Goal: Entertainment & Leisure: Browse casually

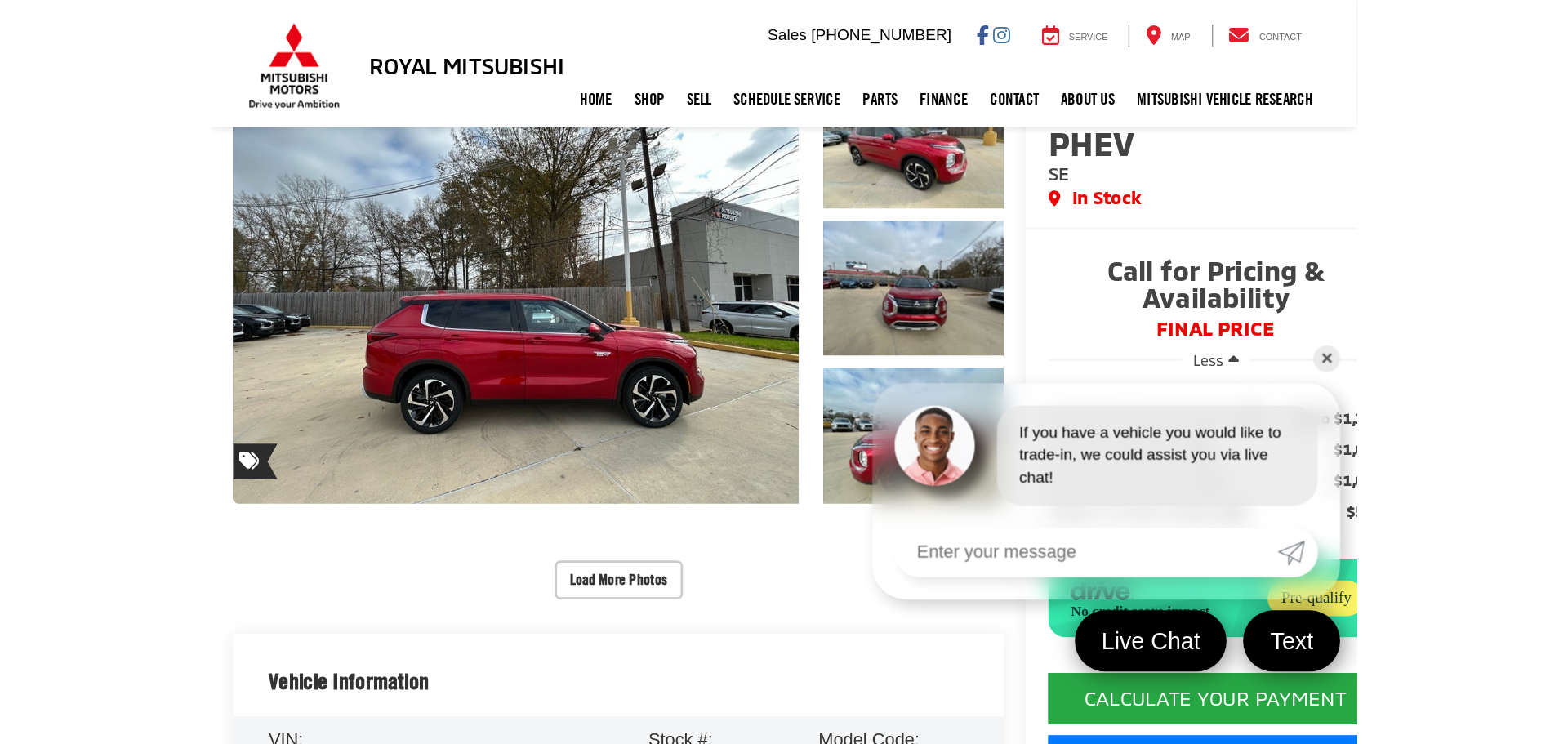
scroll to position [179, 0]
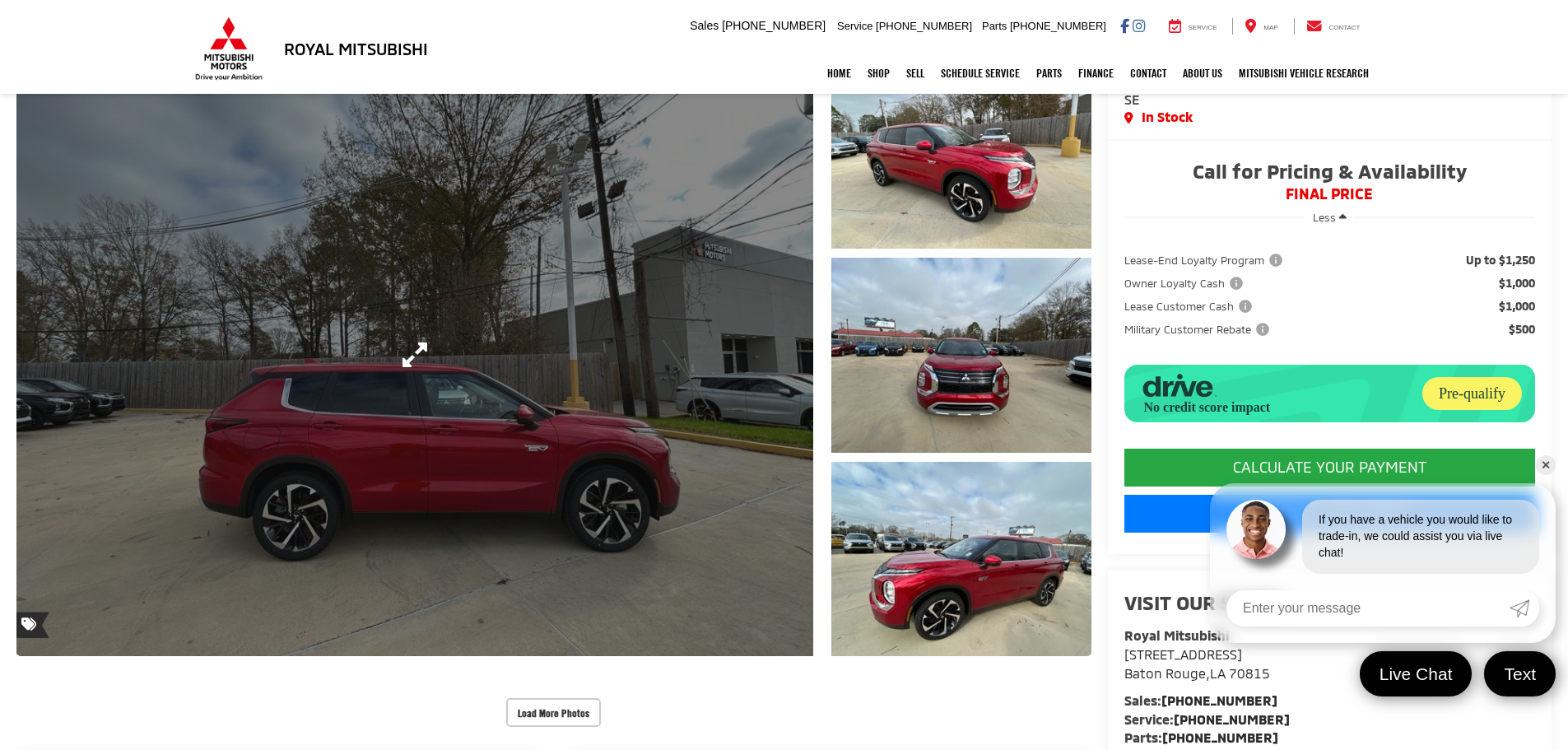
click at [718, 372] on link "Expand Photo 0" at bounding box center [414, 356] width 797 height 603
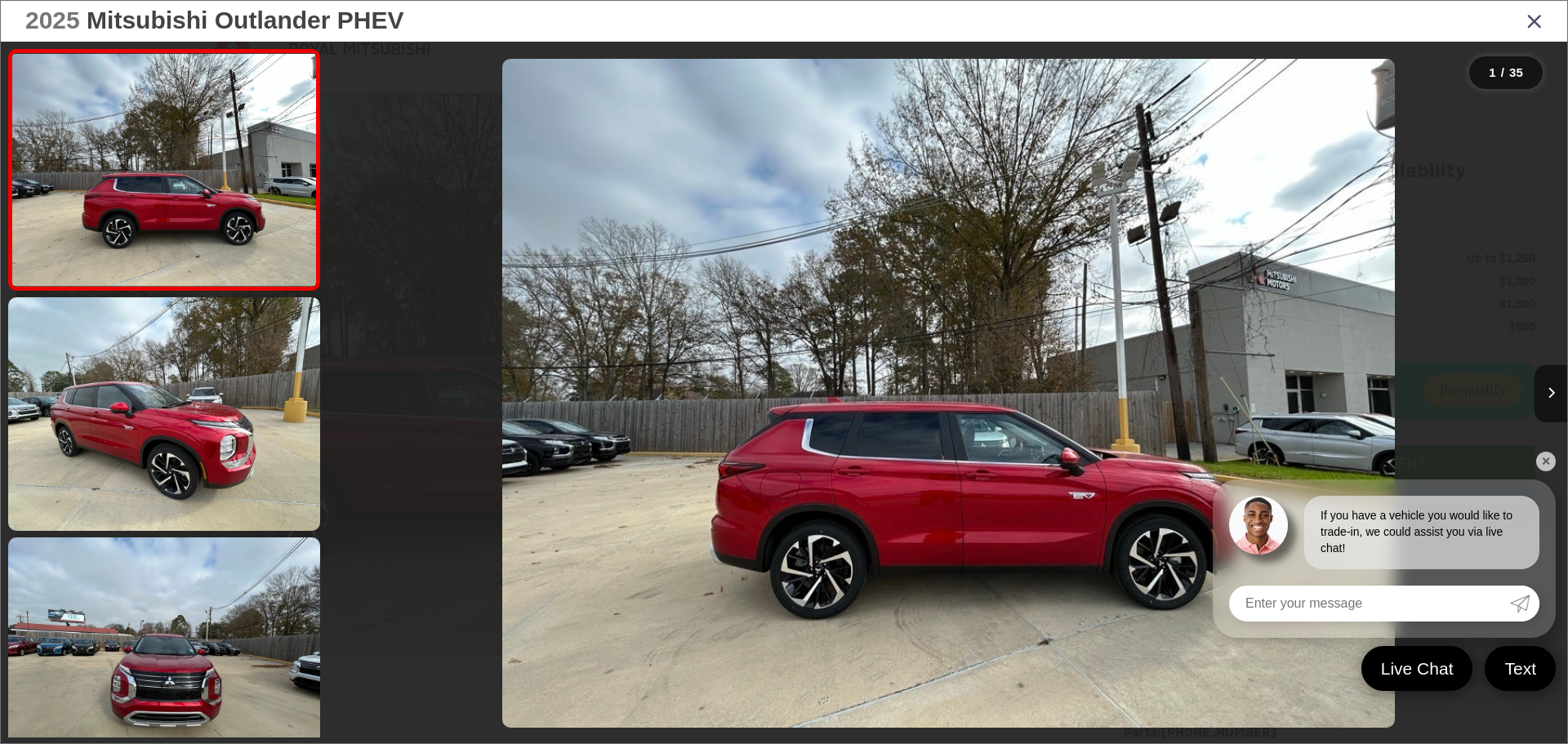
click at [713, 369] on img "2025 Mitsubishi Outlander PHEV SE 0" at bounding box center [949, 394] width 893 height 670
click at [769, 388] on button "Next image" at bounding box center [1551, 393] width 33 height 57
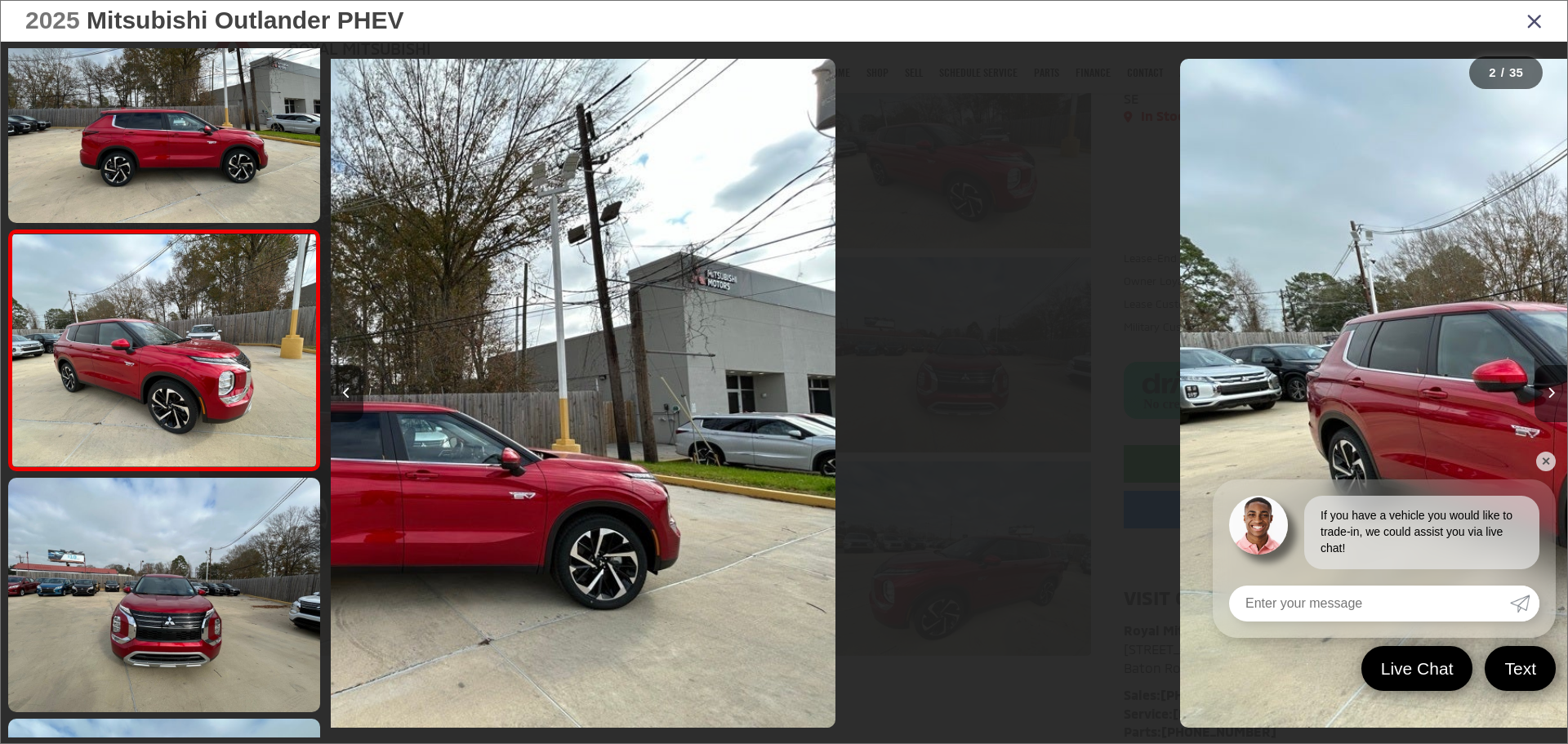
scroll to position [65, 0]
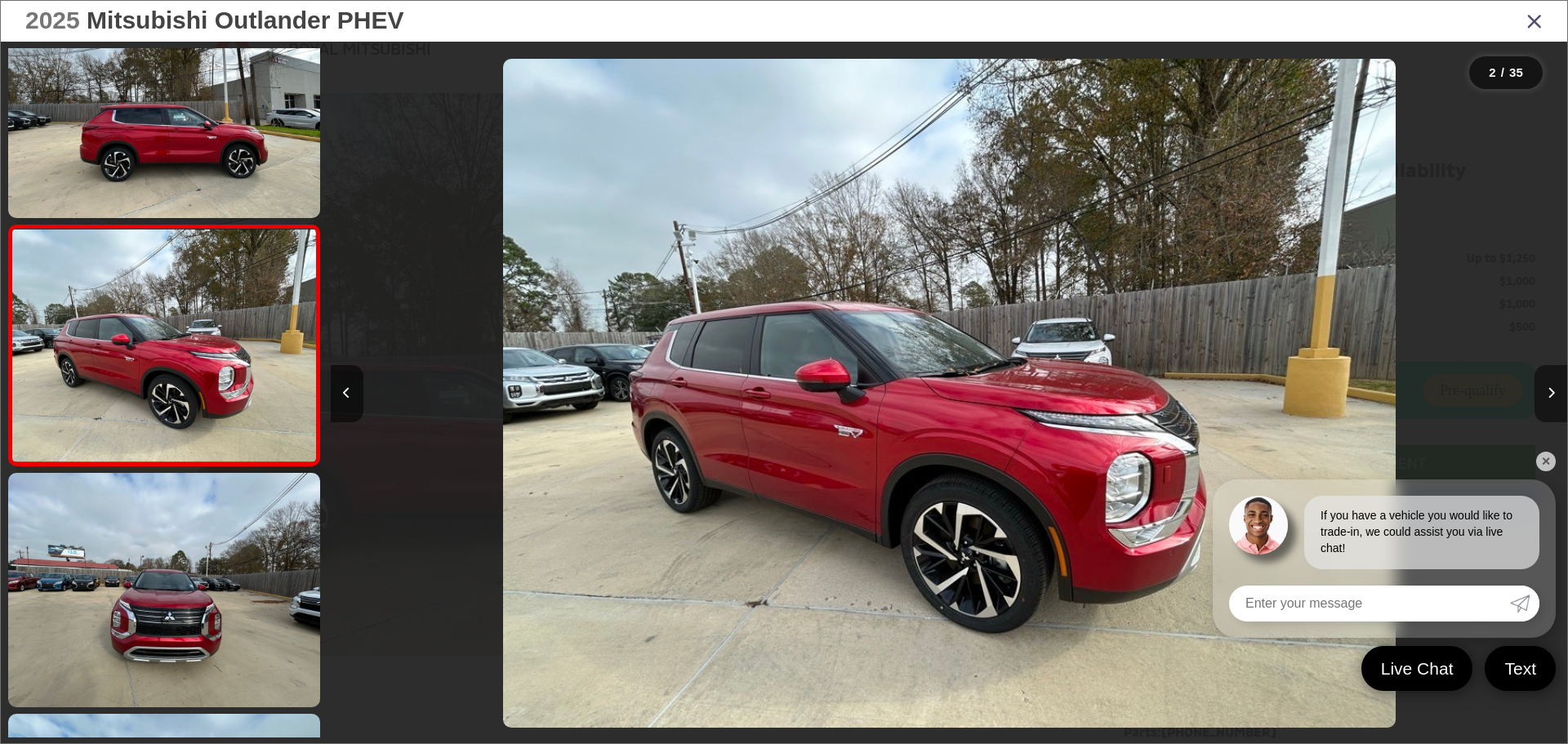
click at [769, 388] on button "Next image" at bounding box center [1551, 393] width 33 height 57
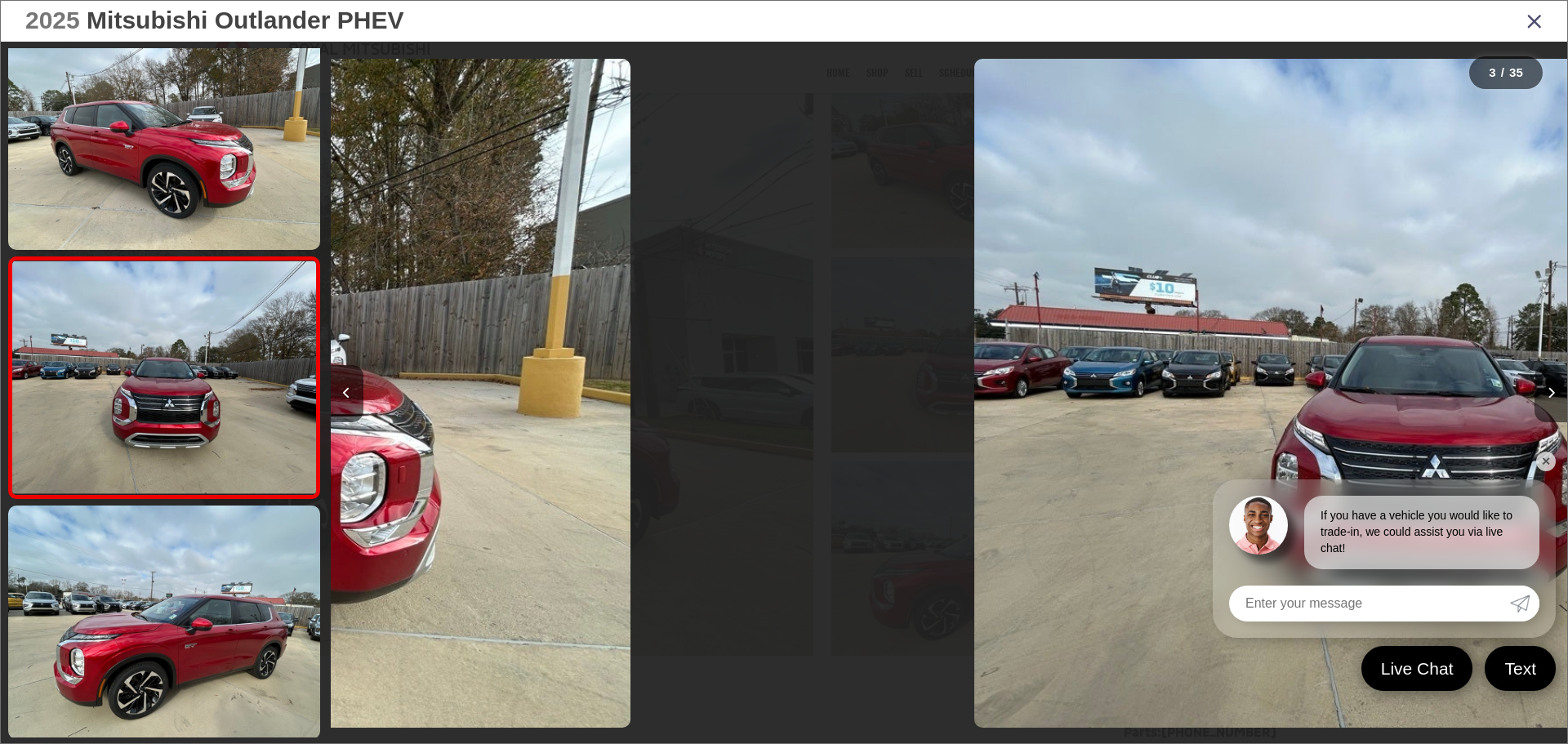
scroll to position [305, 0]
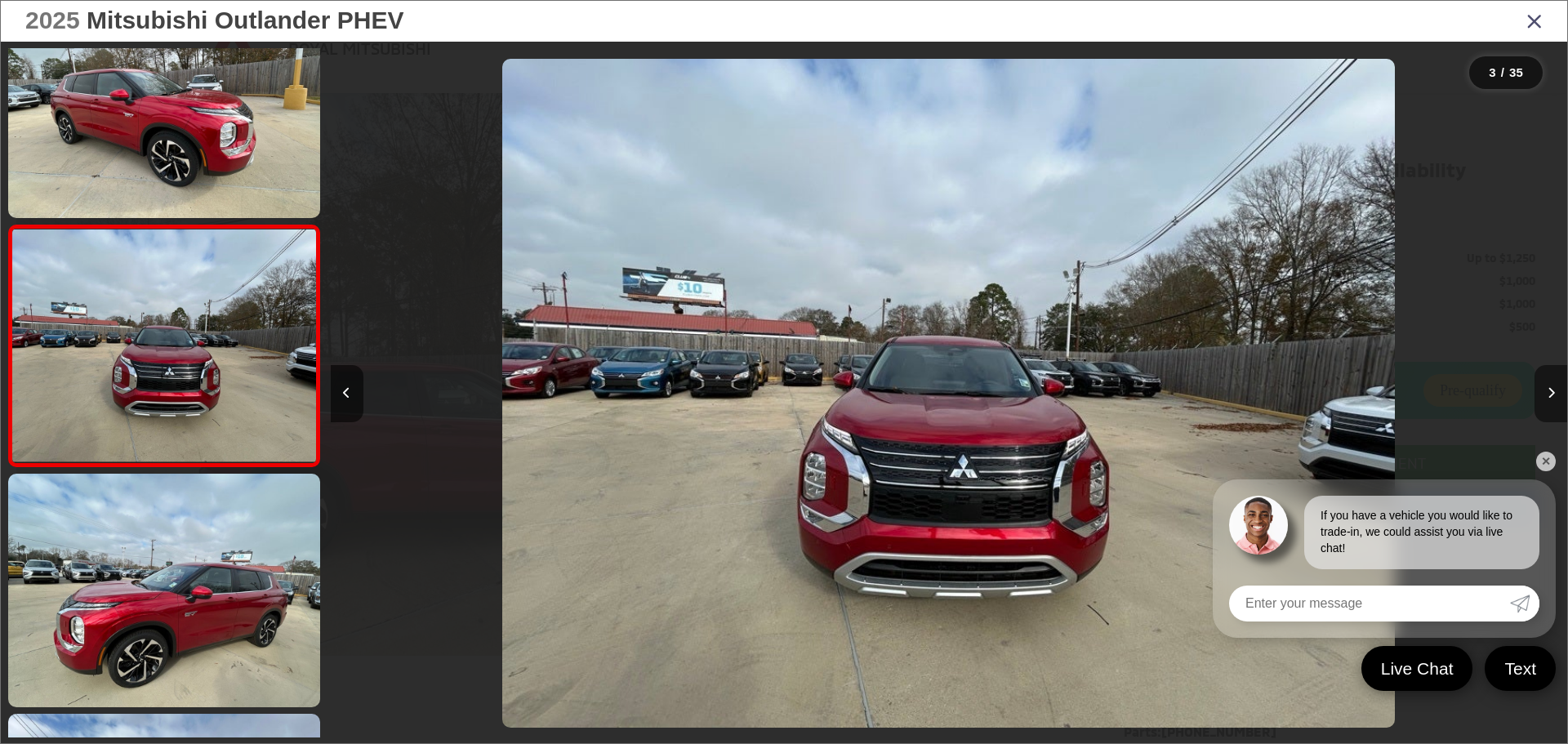
click at [769, 388] on button "Next image" at bounding box center [1551, 393] width 33 height 57
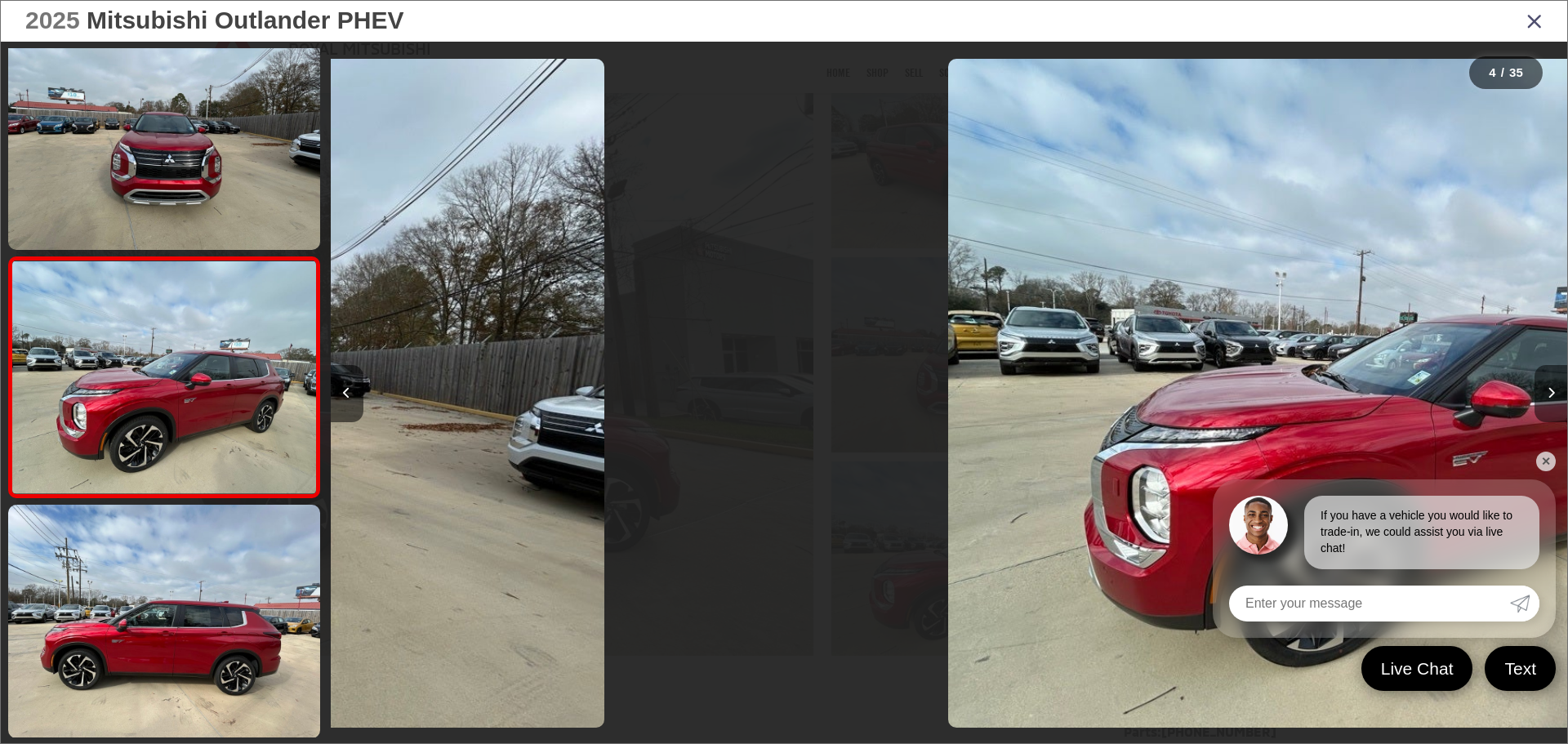
scroll to position [546, 0]
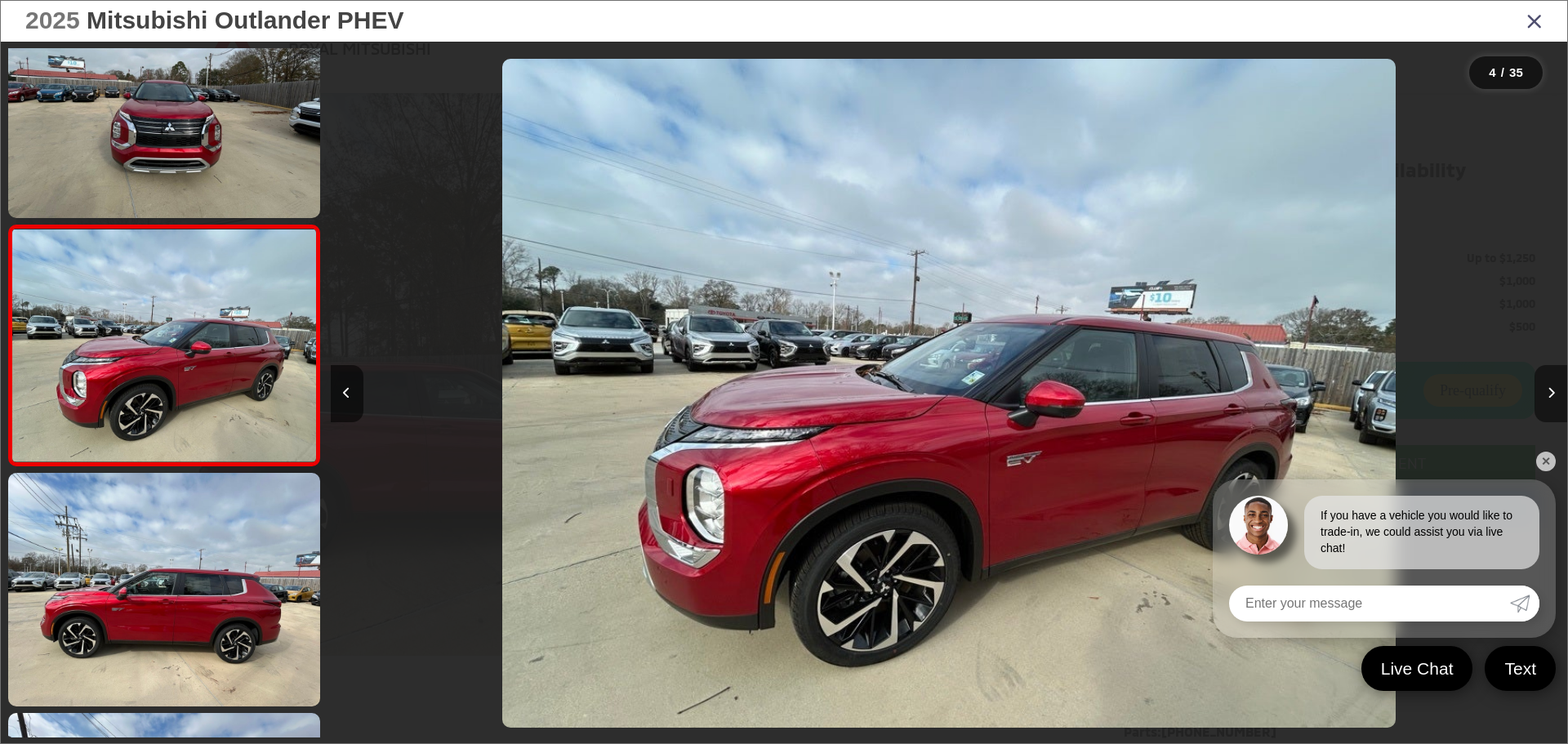
click at [769, 388] on button "Next image" at bounding box center [1551, 393] width 33 height 57
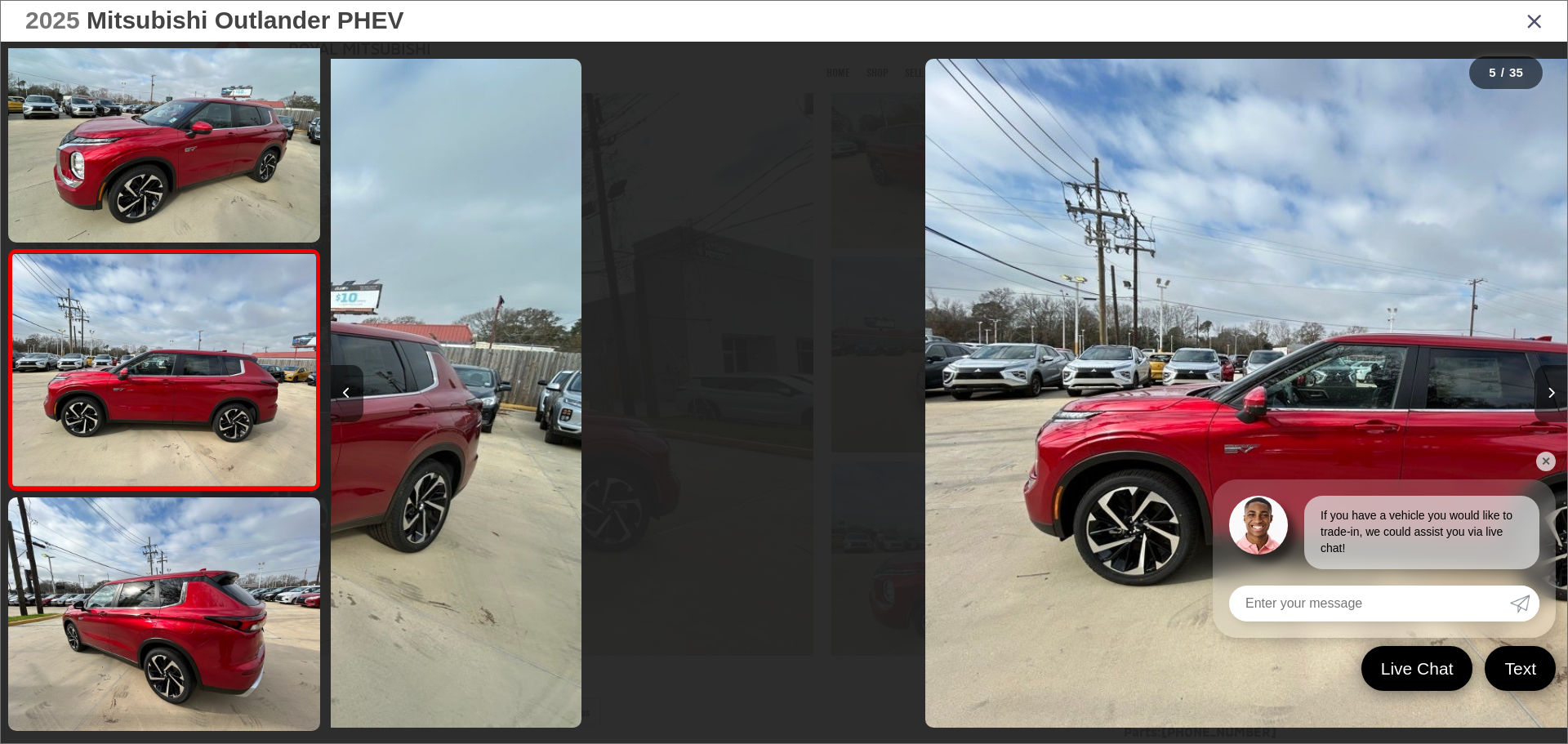
scroll to position [786, 0]
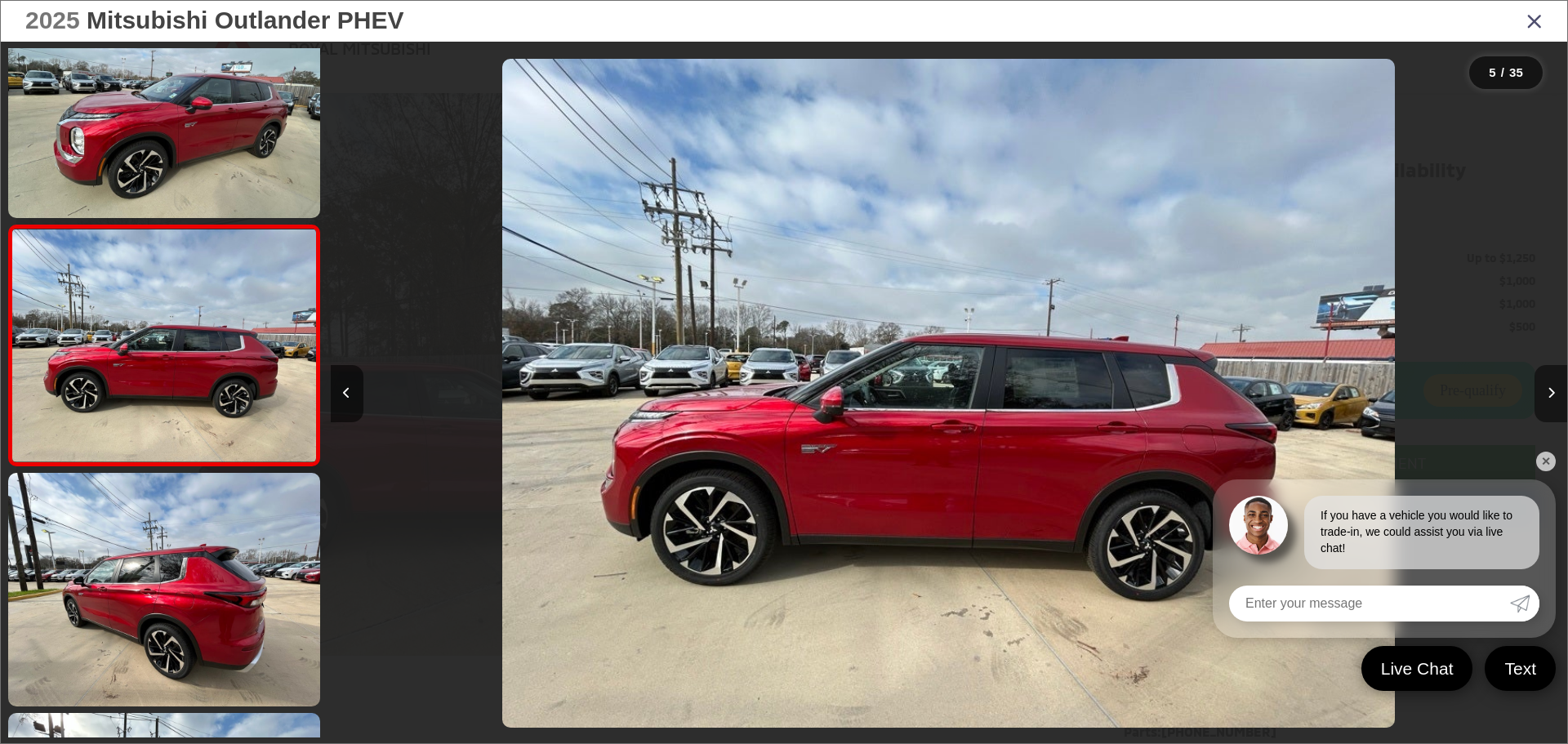
click at [769, 388] on button "Next image" at bounding box center [1551, 393] width 33 height 57
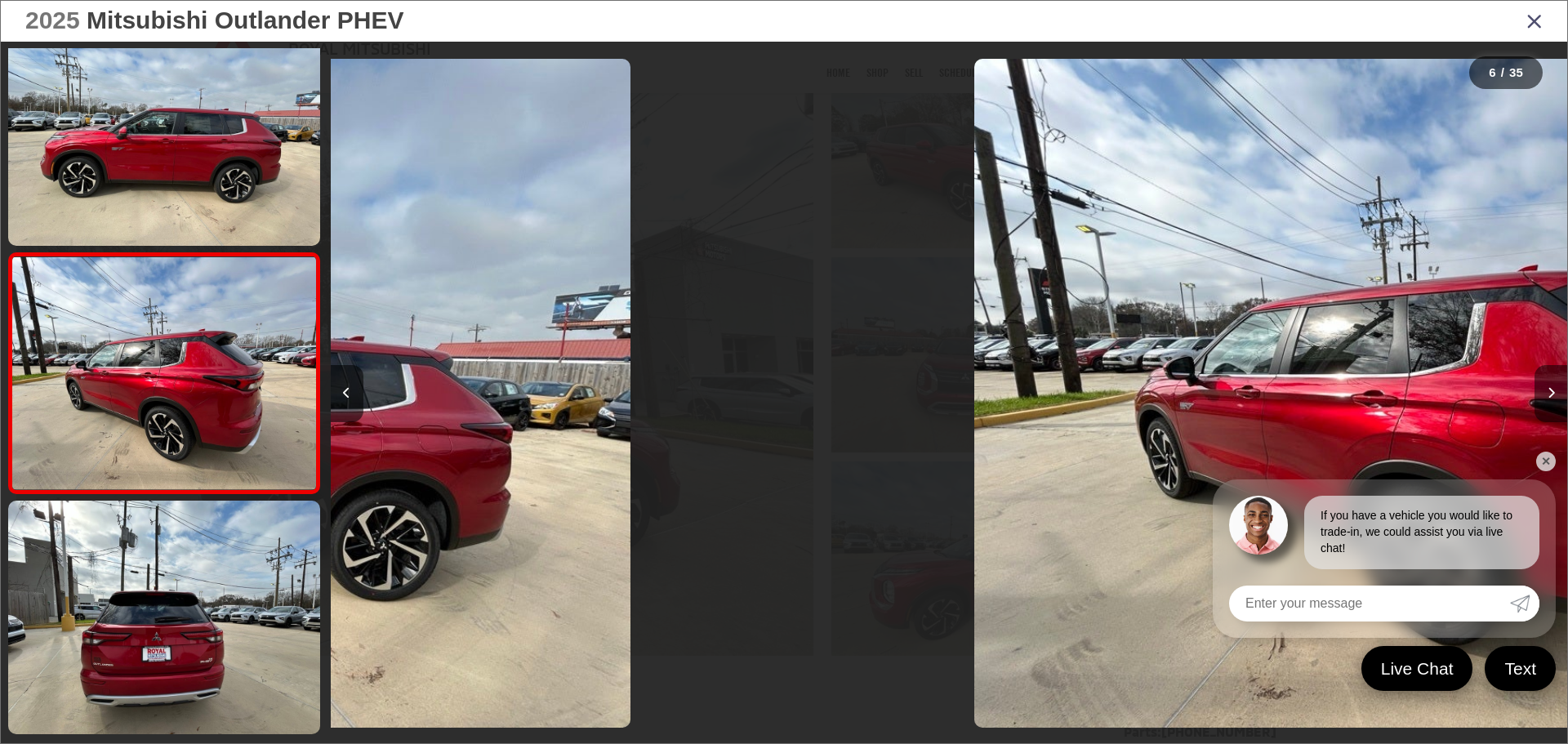
scroll to position [1026, 0]
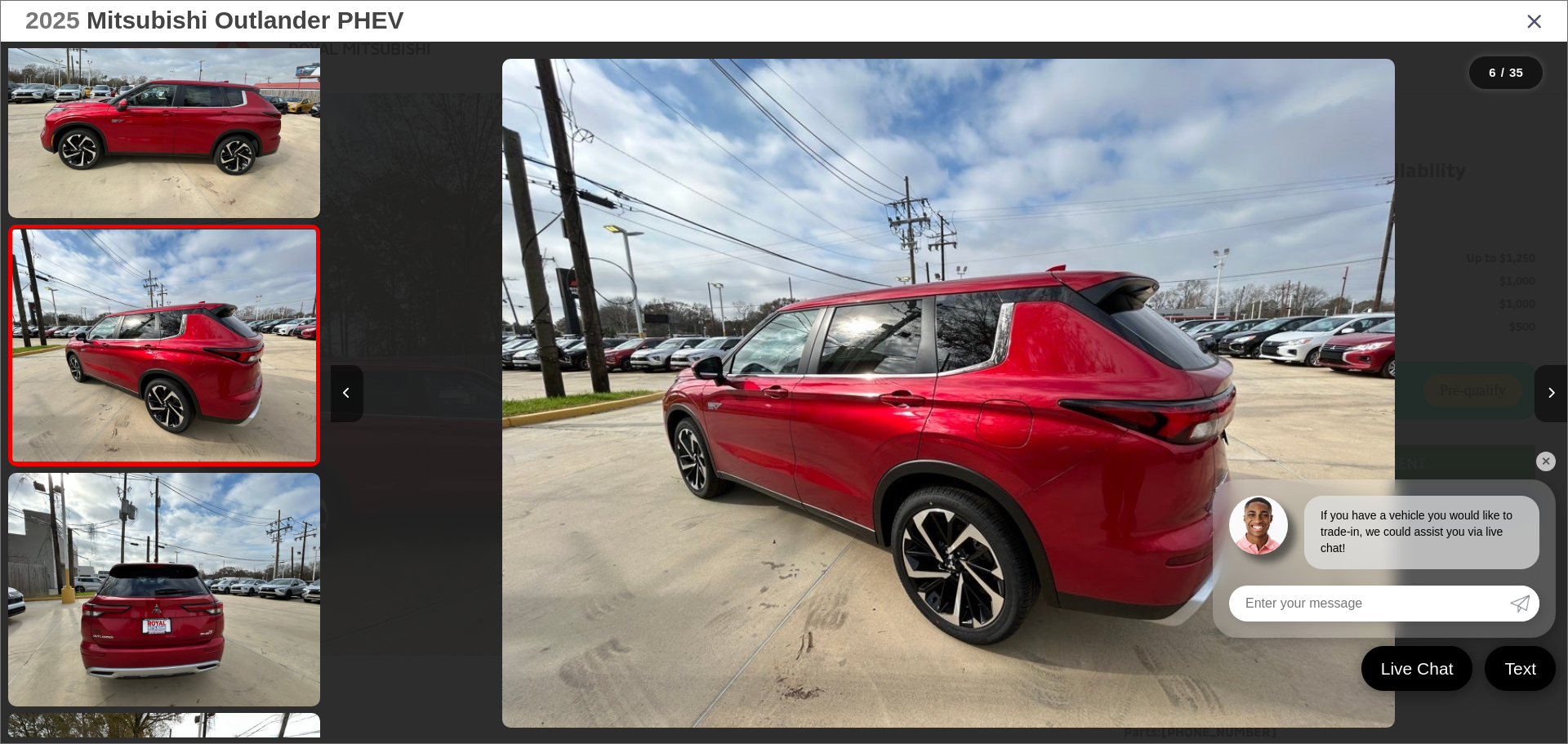
click at [769, 388] on button "Next image" at bounding box center [1551, 393] width 33 height 57
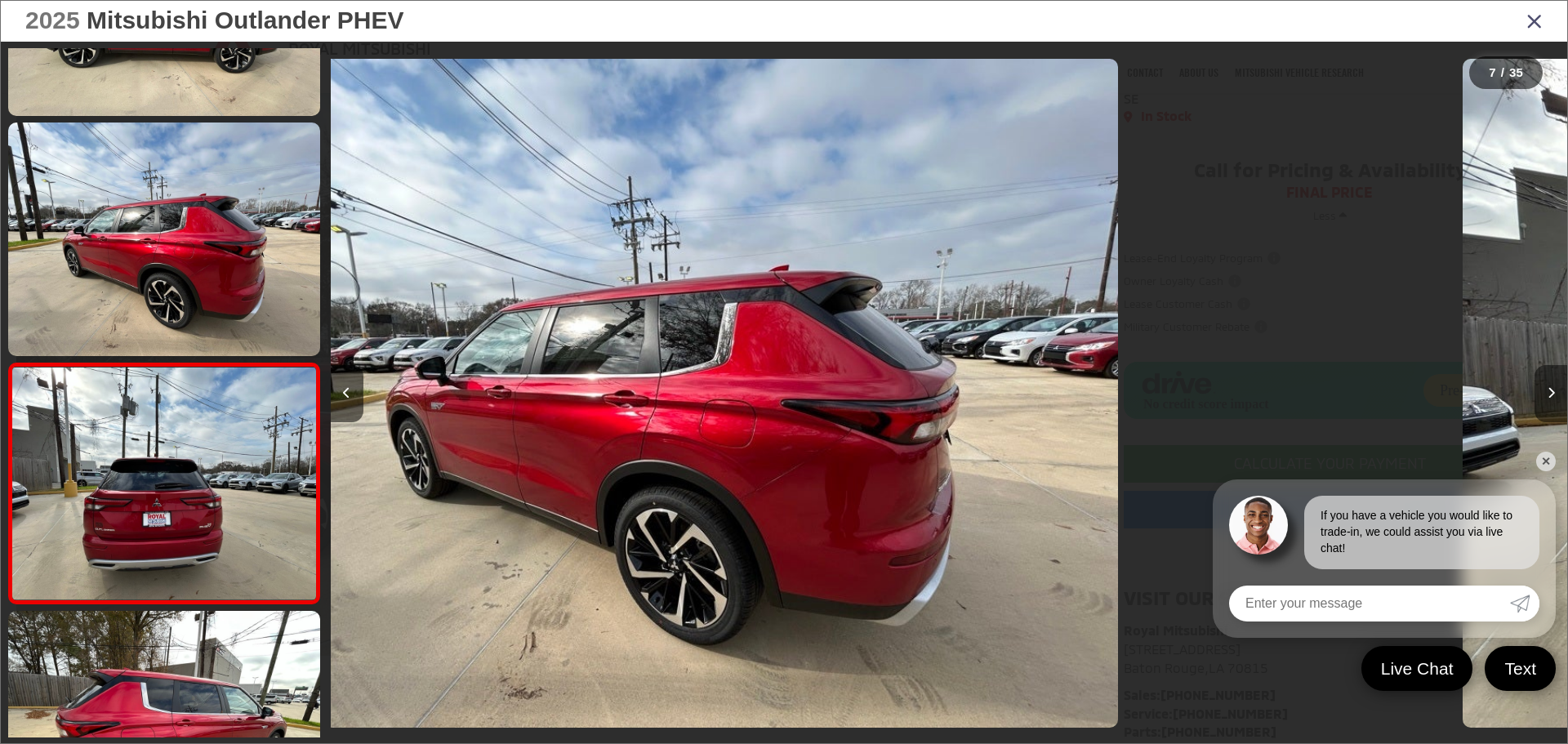
scroll to position [0, 6975]
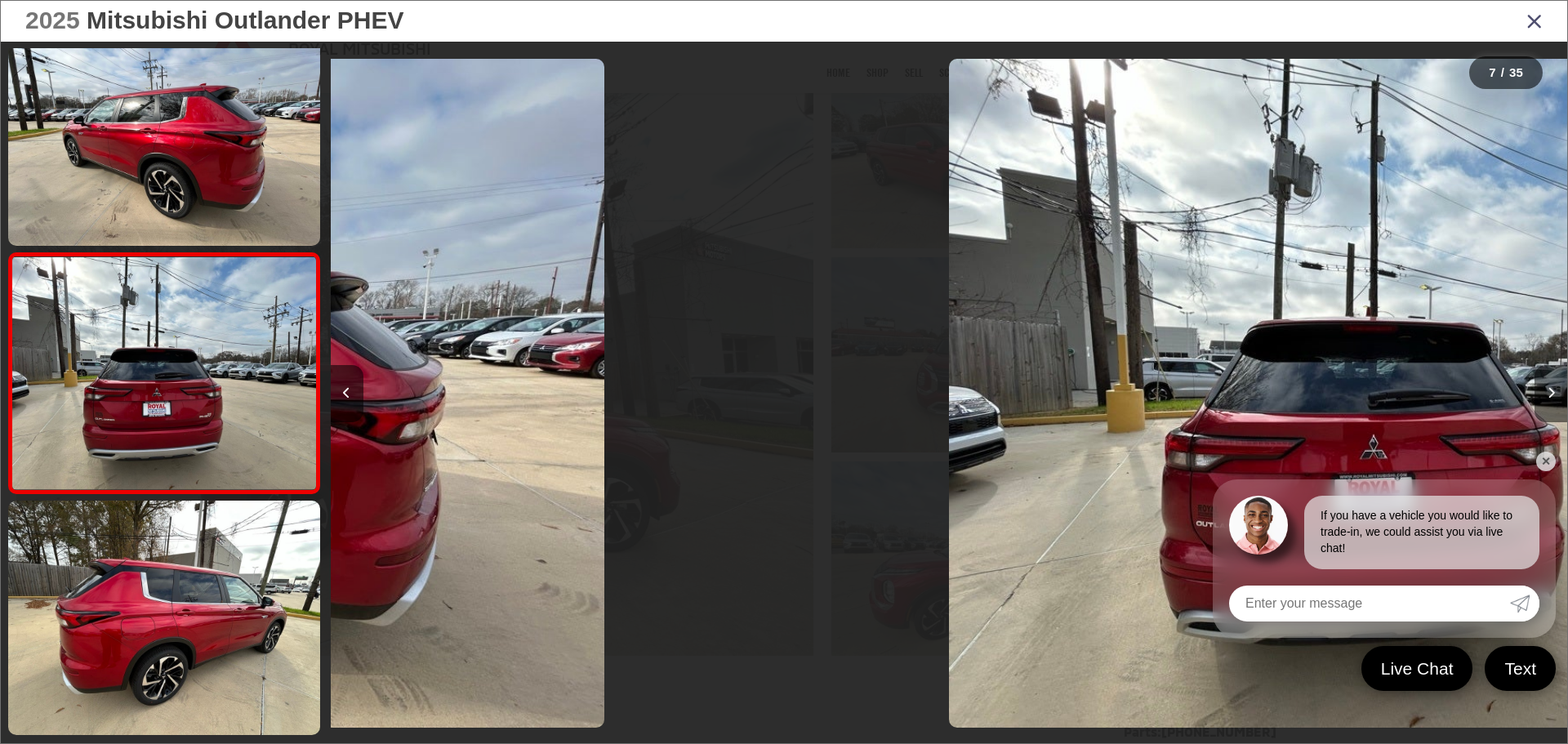
click at [769, 388] on button "Next image" at bounding box center [1551, 393] width 33 height 57
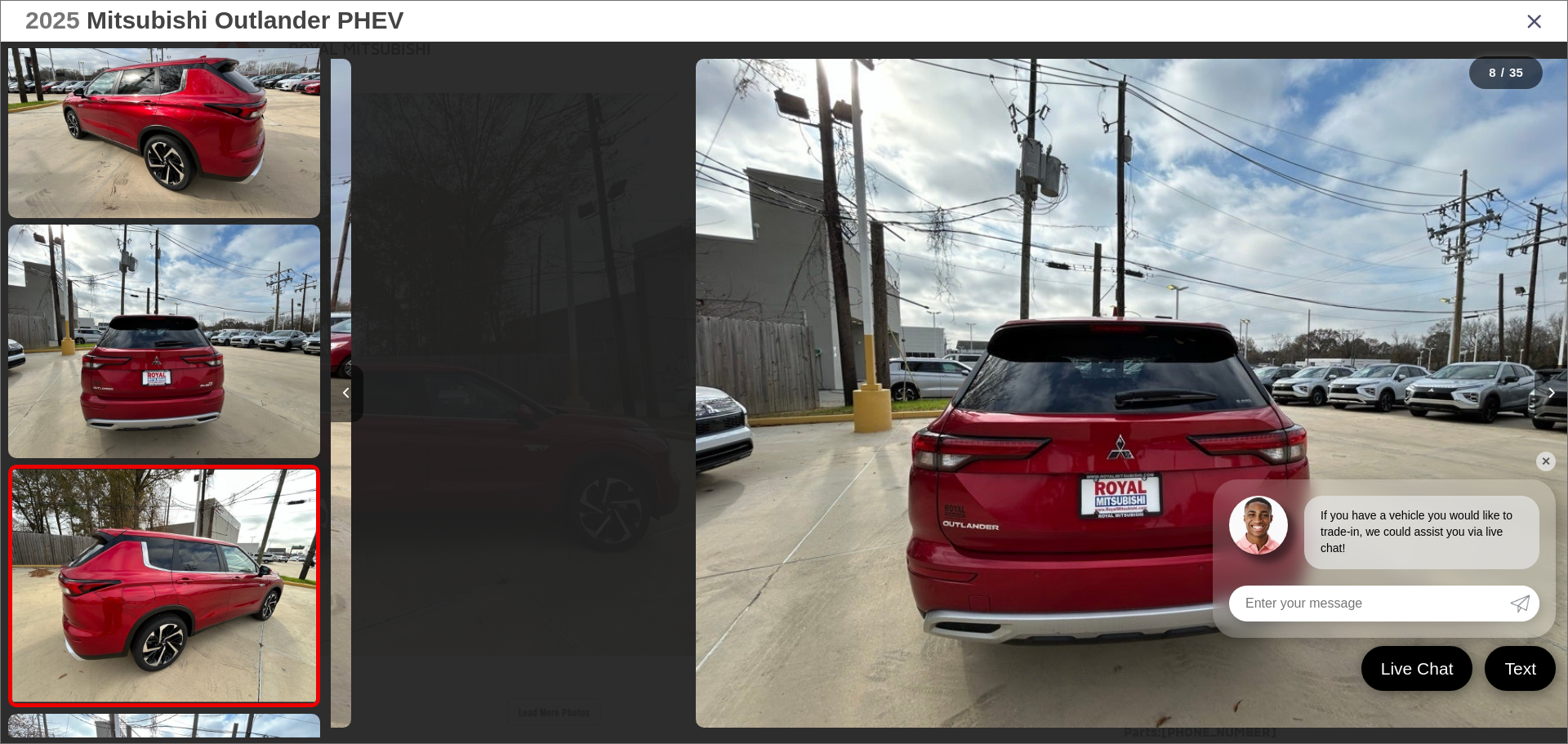
scroll to position [0, 0]
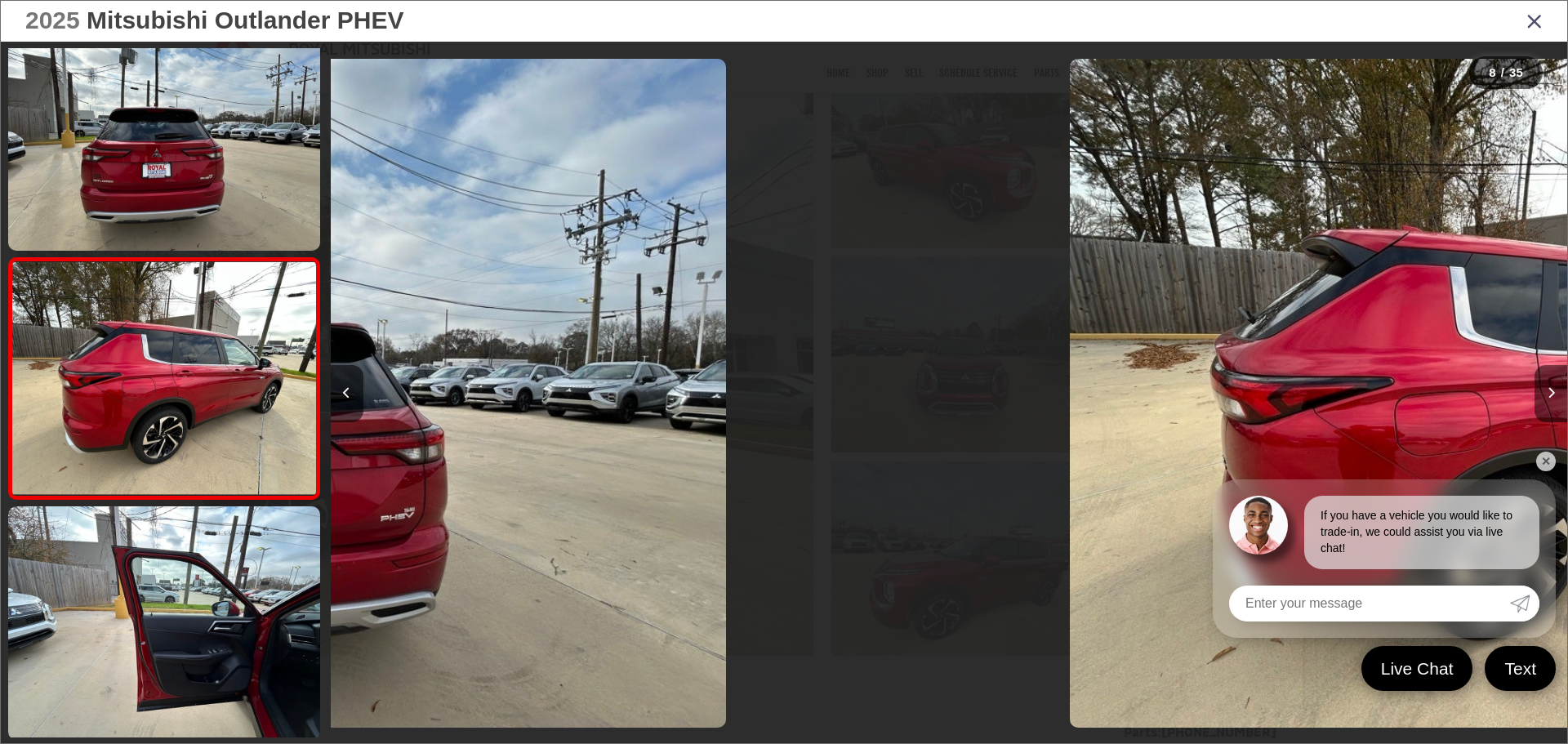
click at [769, 388] on button "Next image" at bounding box center [1551, 393] width 33 height 57
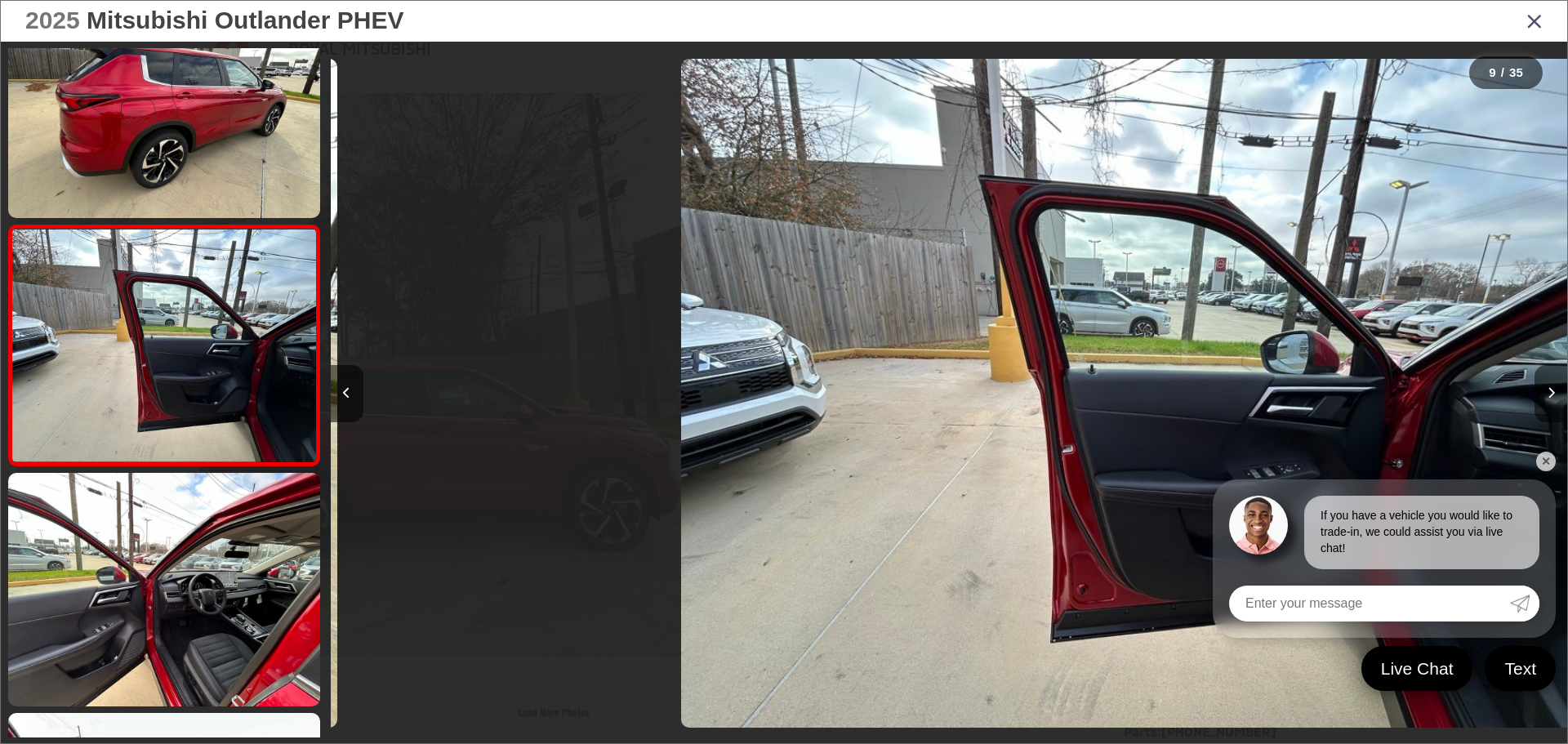
click at [769, 388] on button "Next image" at bounding box center [1551, 393] width 33 height 57
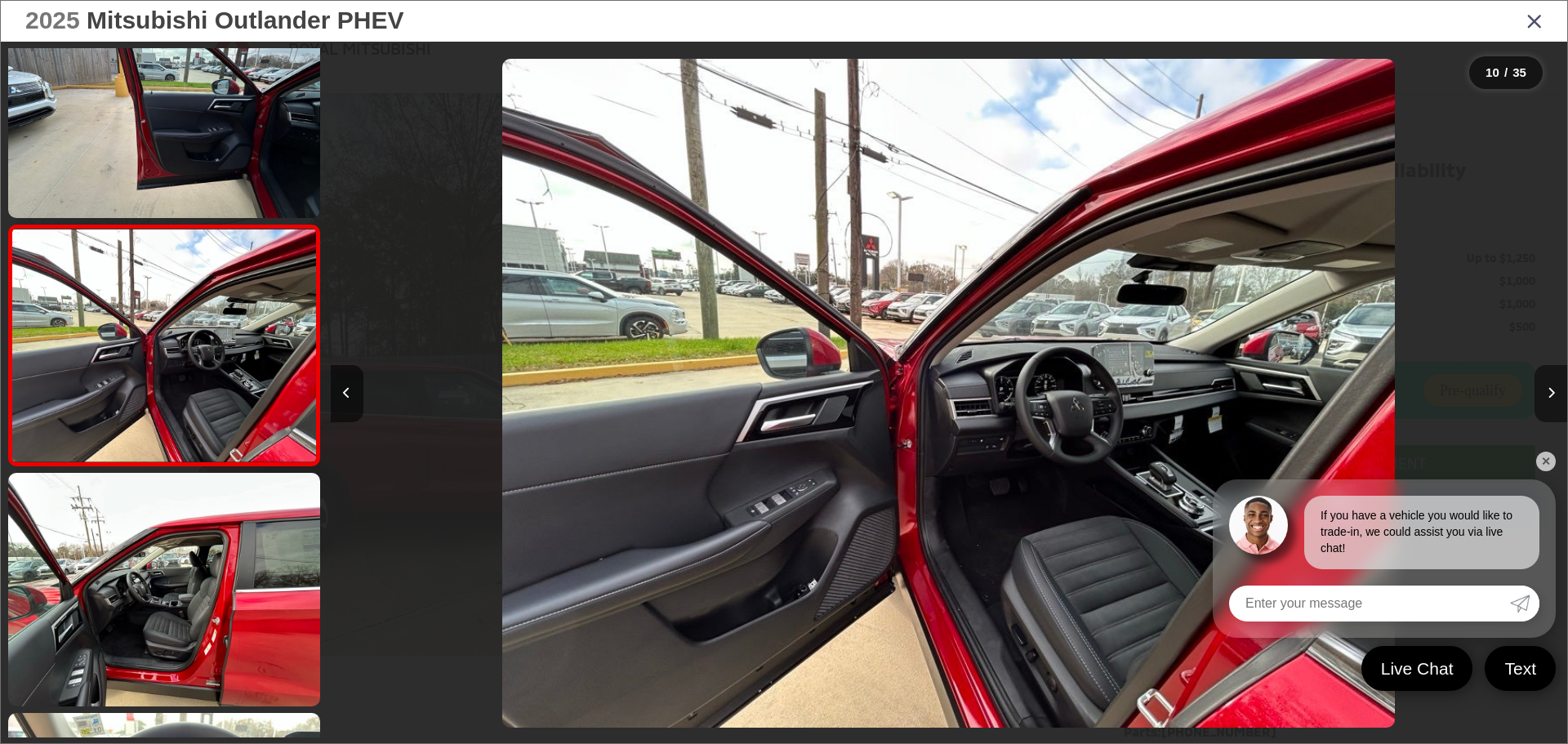
click at [769, 388] on button "Next image" at bounding box center [1551, 393] width 33 height 57
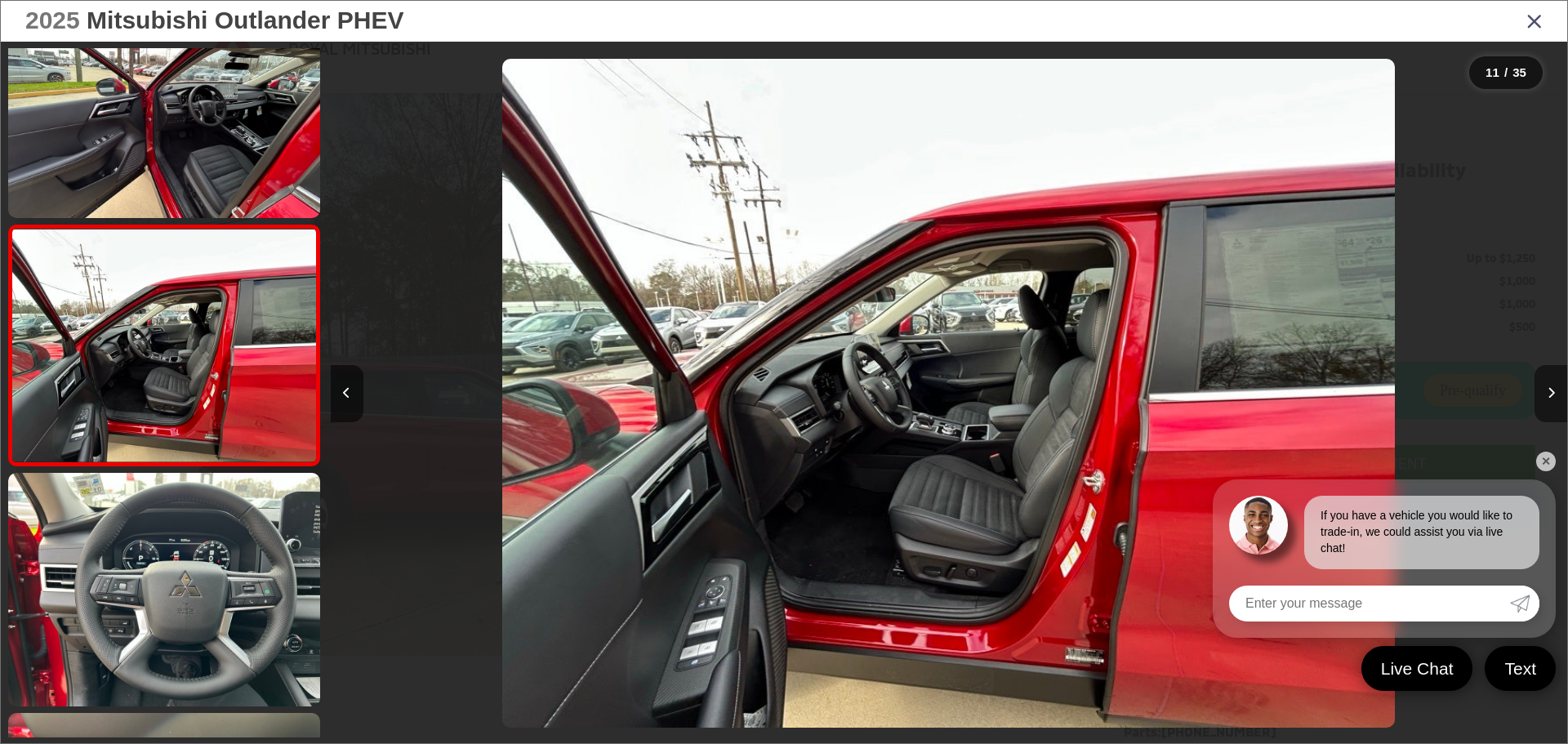
click at [769, 388] on button "Next image" at bounding box center [1551, 393] width 33 height 57
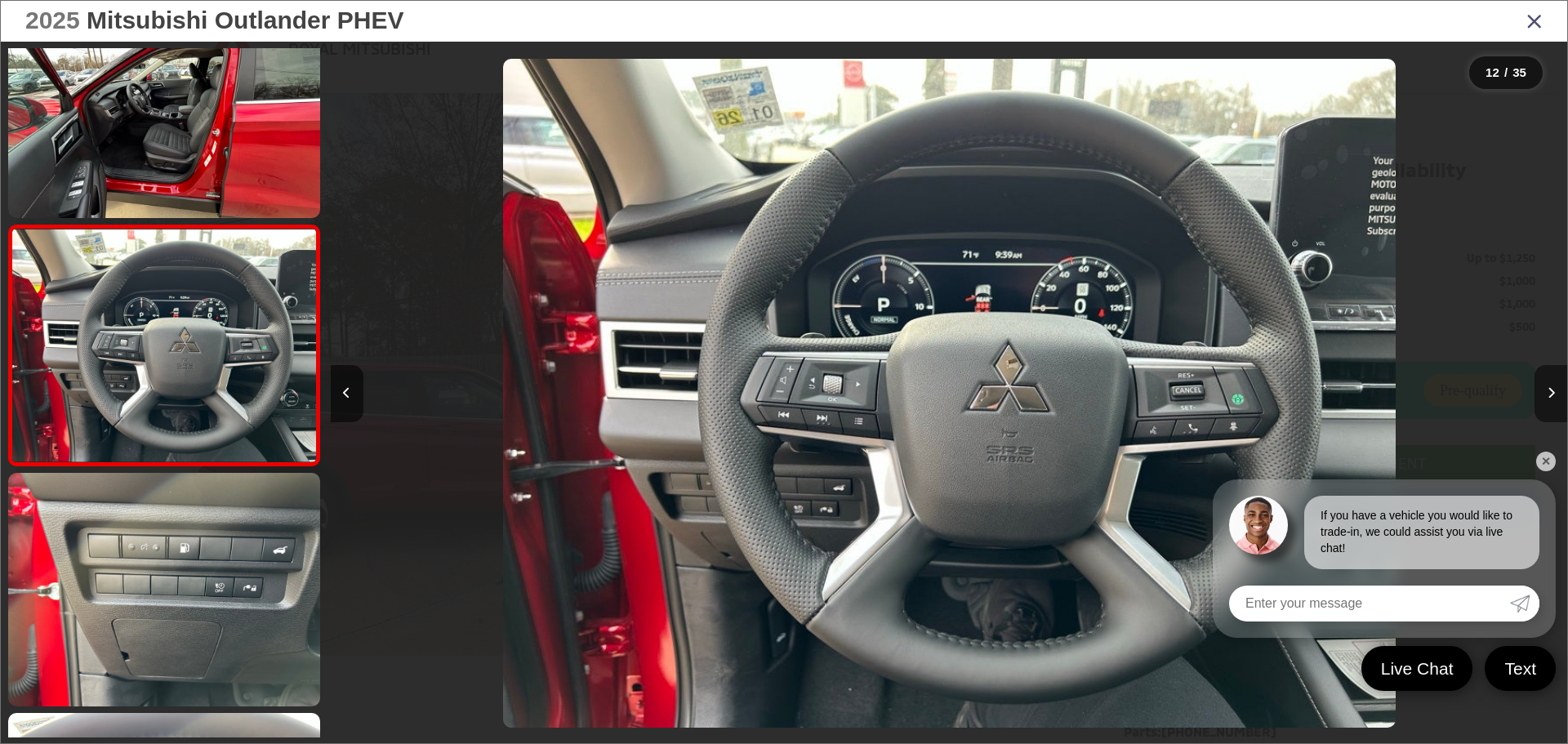
click at [769, 388] on button "Next image" at bounding box center [1551, 393] width 33 height 57
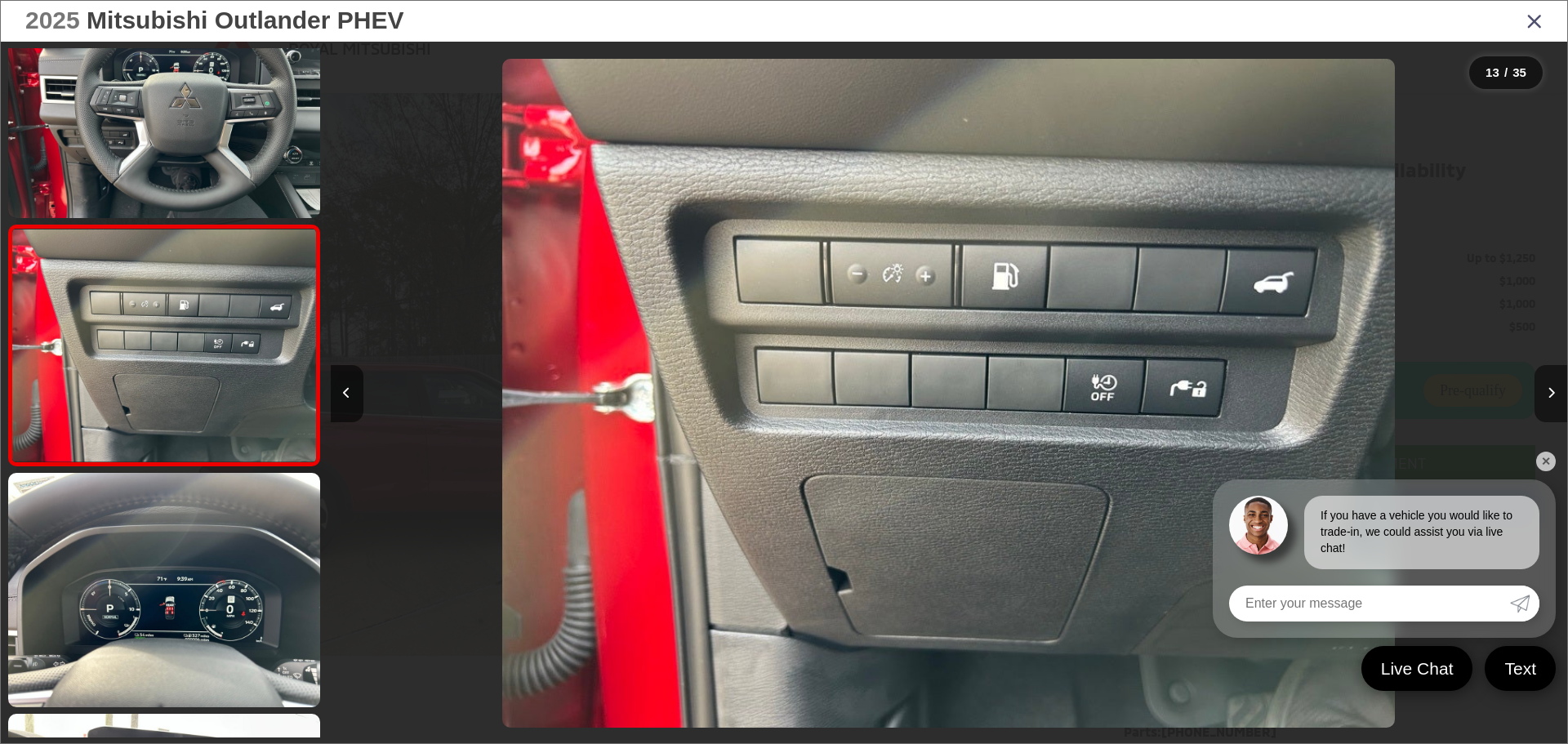
click at [769, 388] on button "Next image" at bounding box center [1551, 393] width 33 height 57
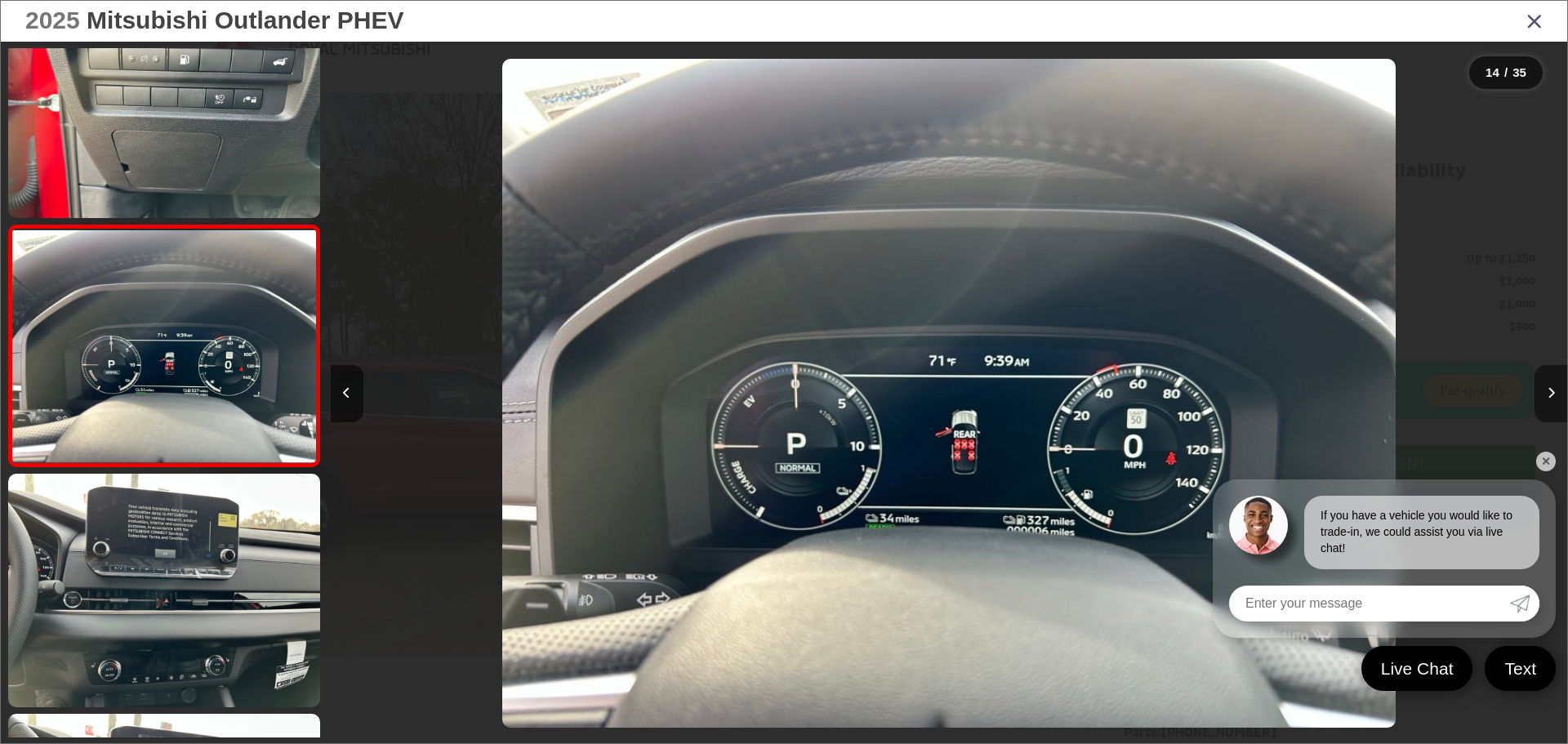
click at [769, 388] on button "Next image" at bounding box center [1551, 393] width 33 height 57
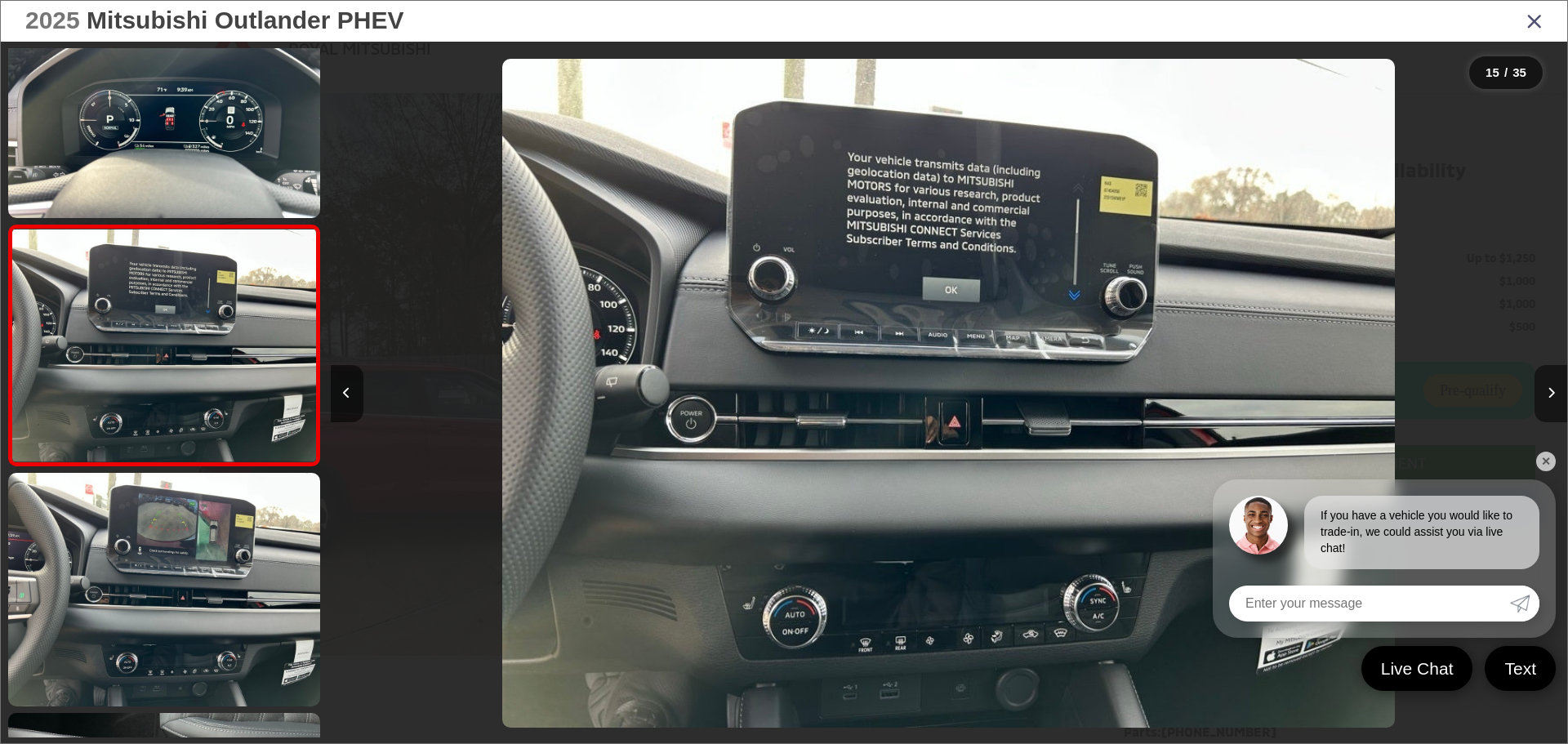
click at [769, 388] on button "Next image" at bounding box center [1551, 393] width 33 height 57
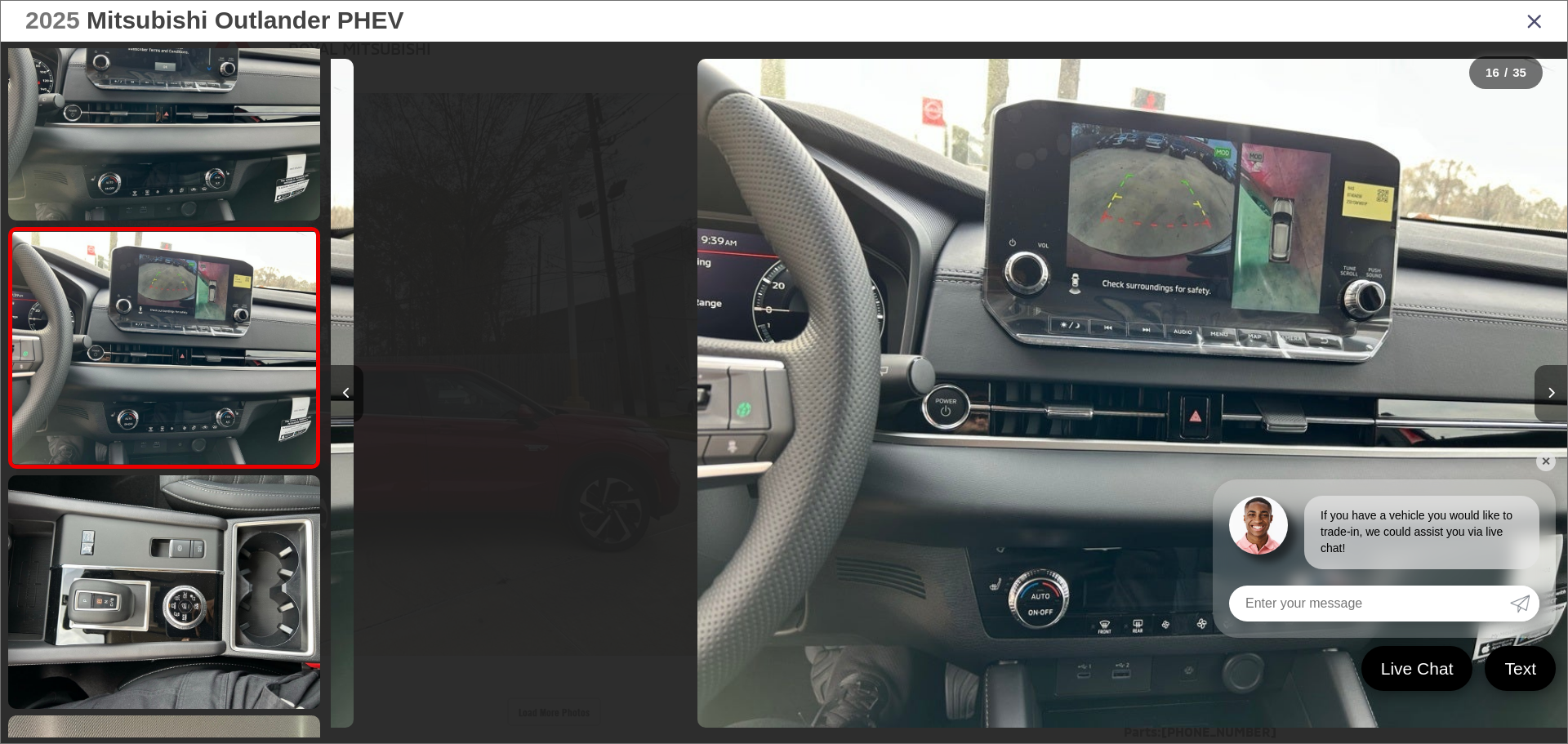
click at [769, 388] on button "Next image" at bounding box center [1551, 393] width 33 height 57
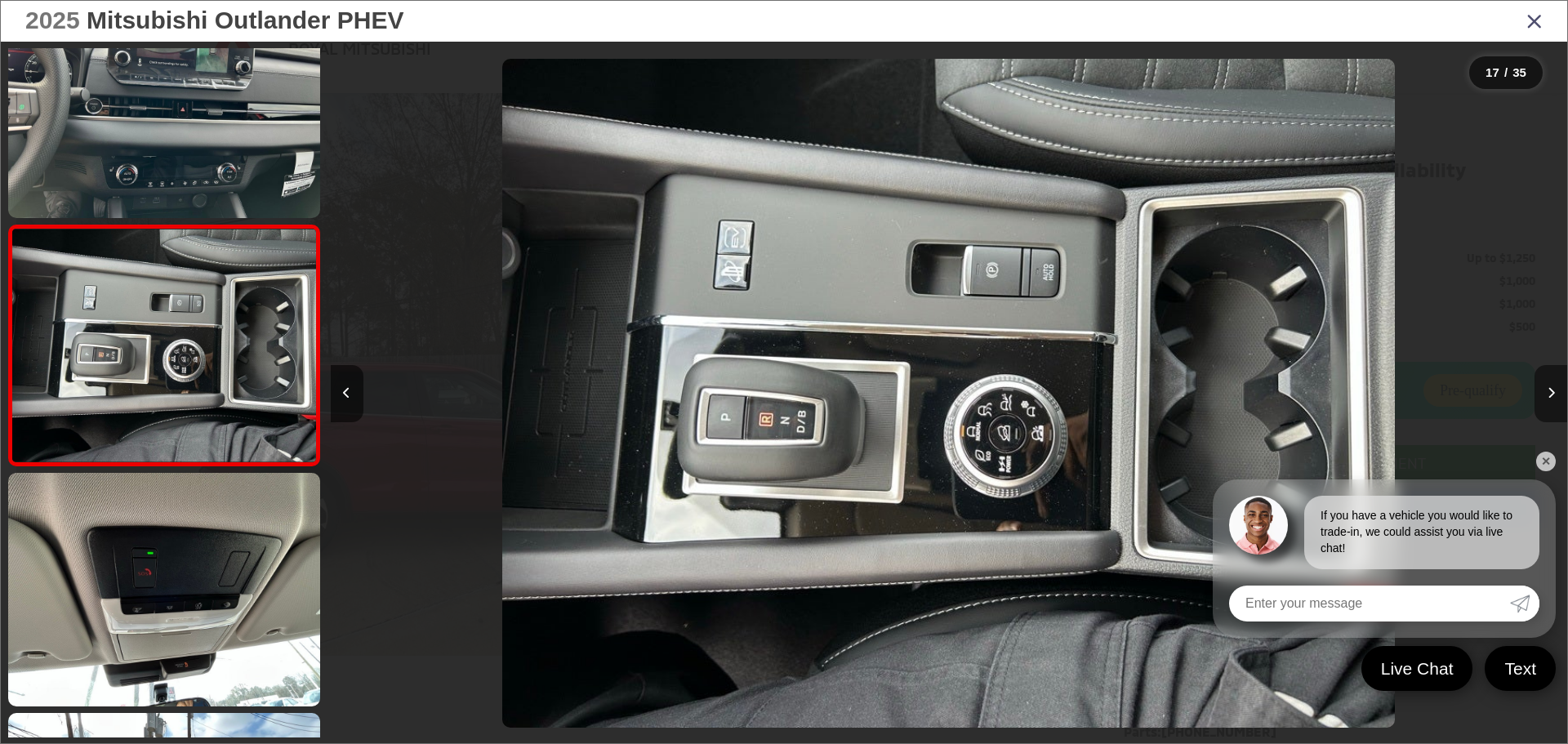
click at [769, 388] on button "Next image" at bounding box center [1551, 393] width 33 height 57
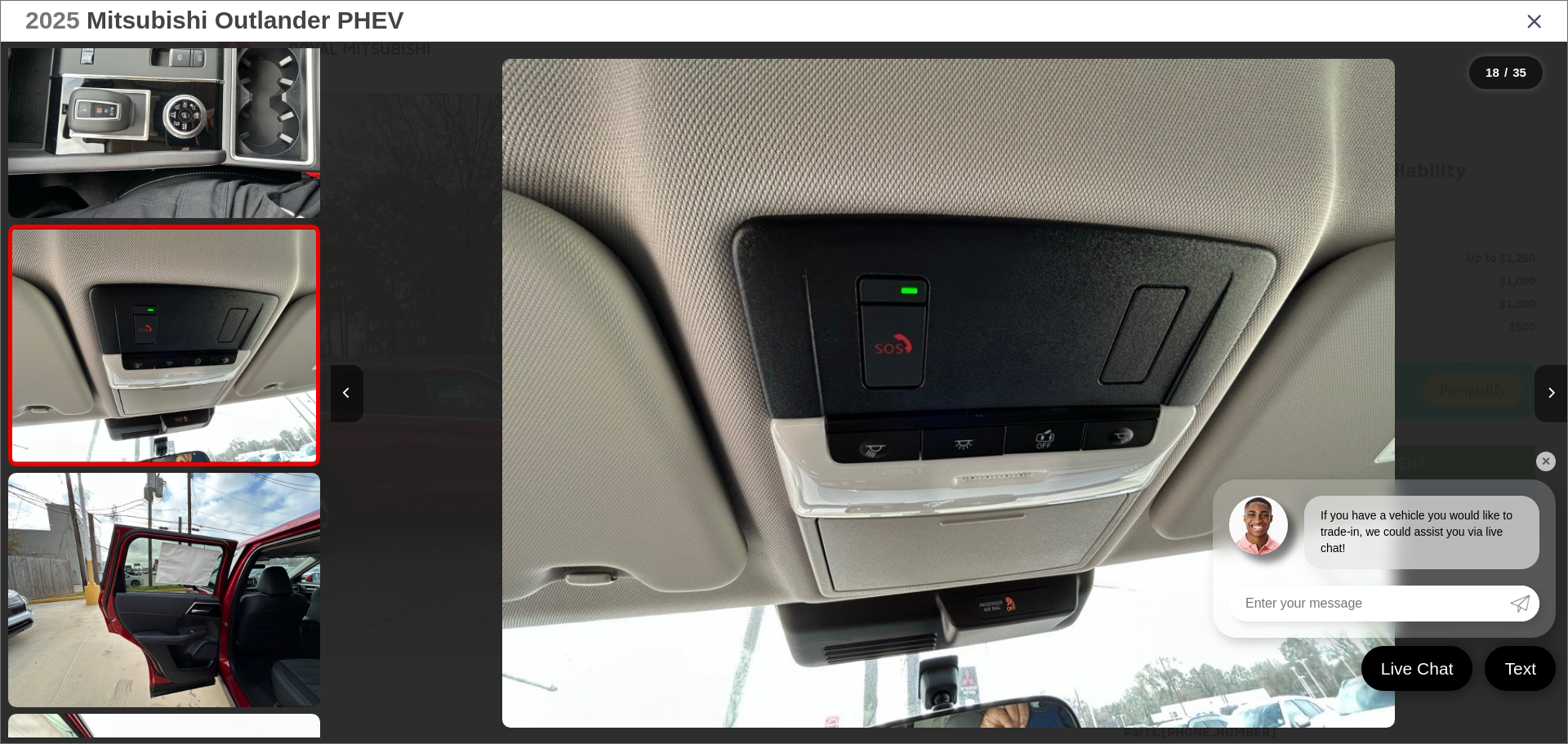
click at [769, 388] on button "Next image" at bounding box center [1551, 393] width 33 height 57
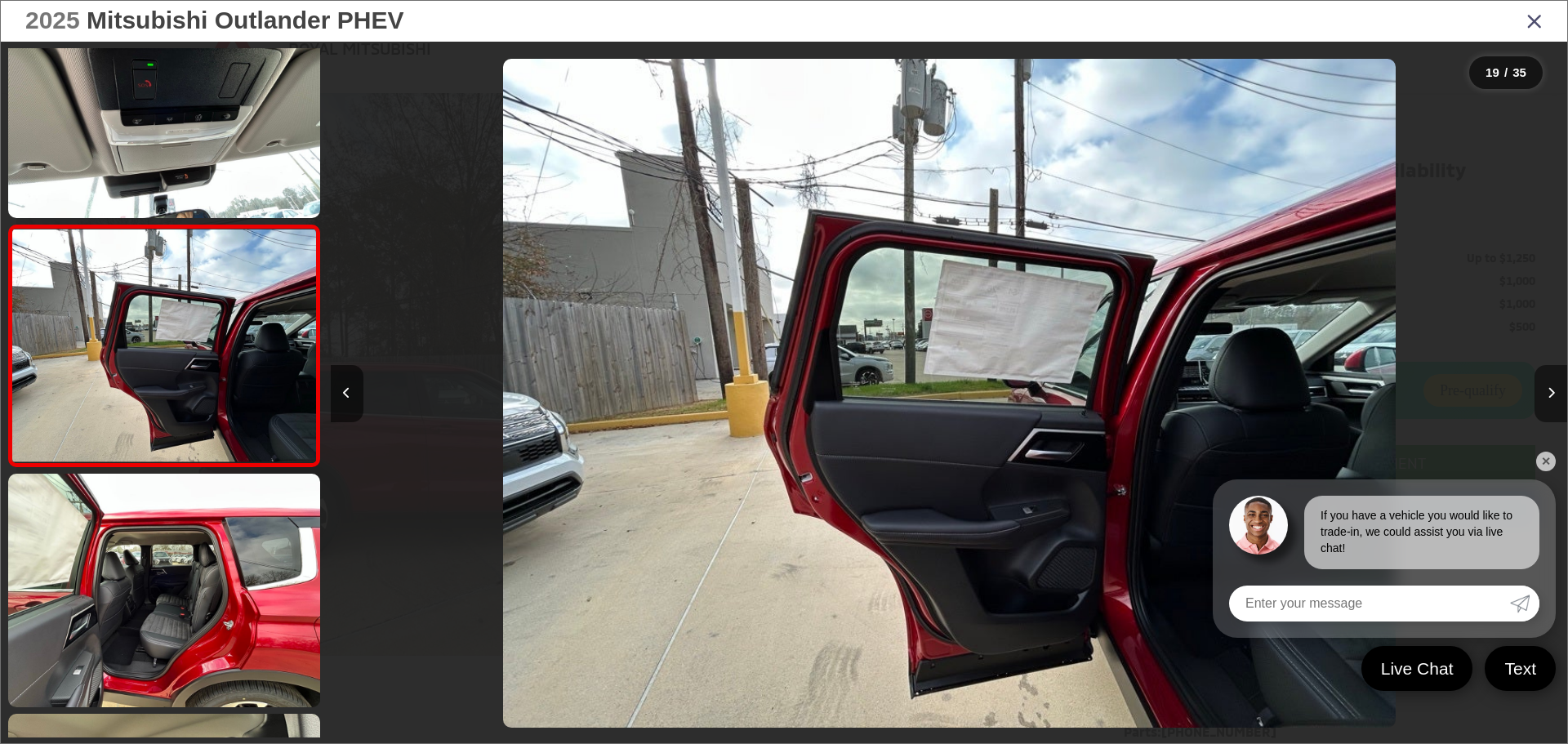
click at [769, 388] on button "Next image" at bounding box center [1551, 393] width 33 height 57
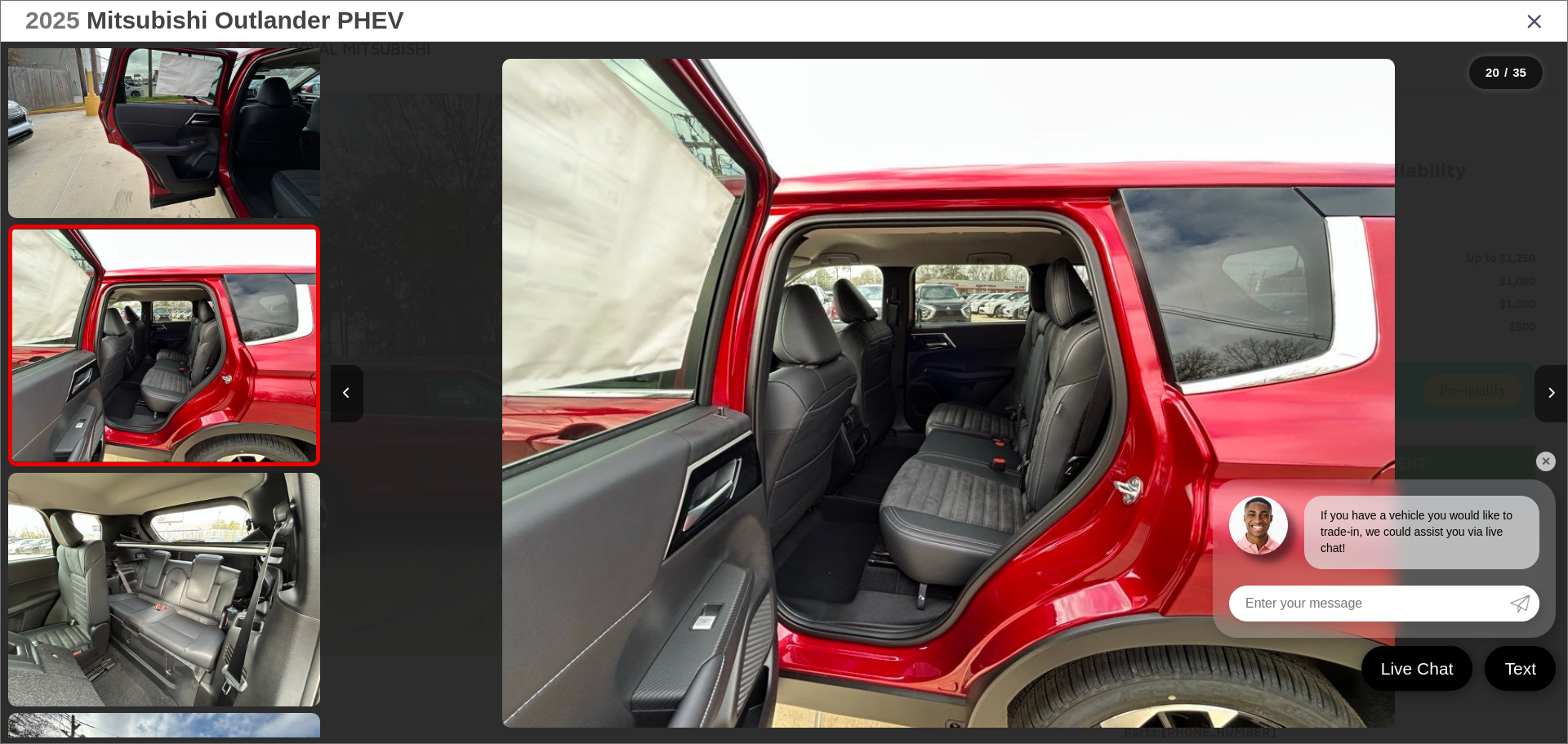
click at [769, 388] on button "Next image" at bounding box center [1551, 393] width 33 height 57
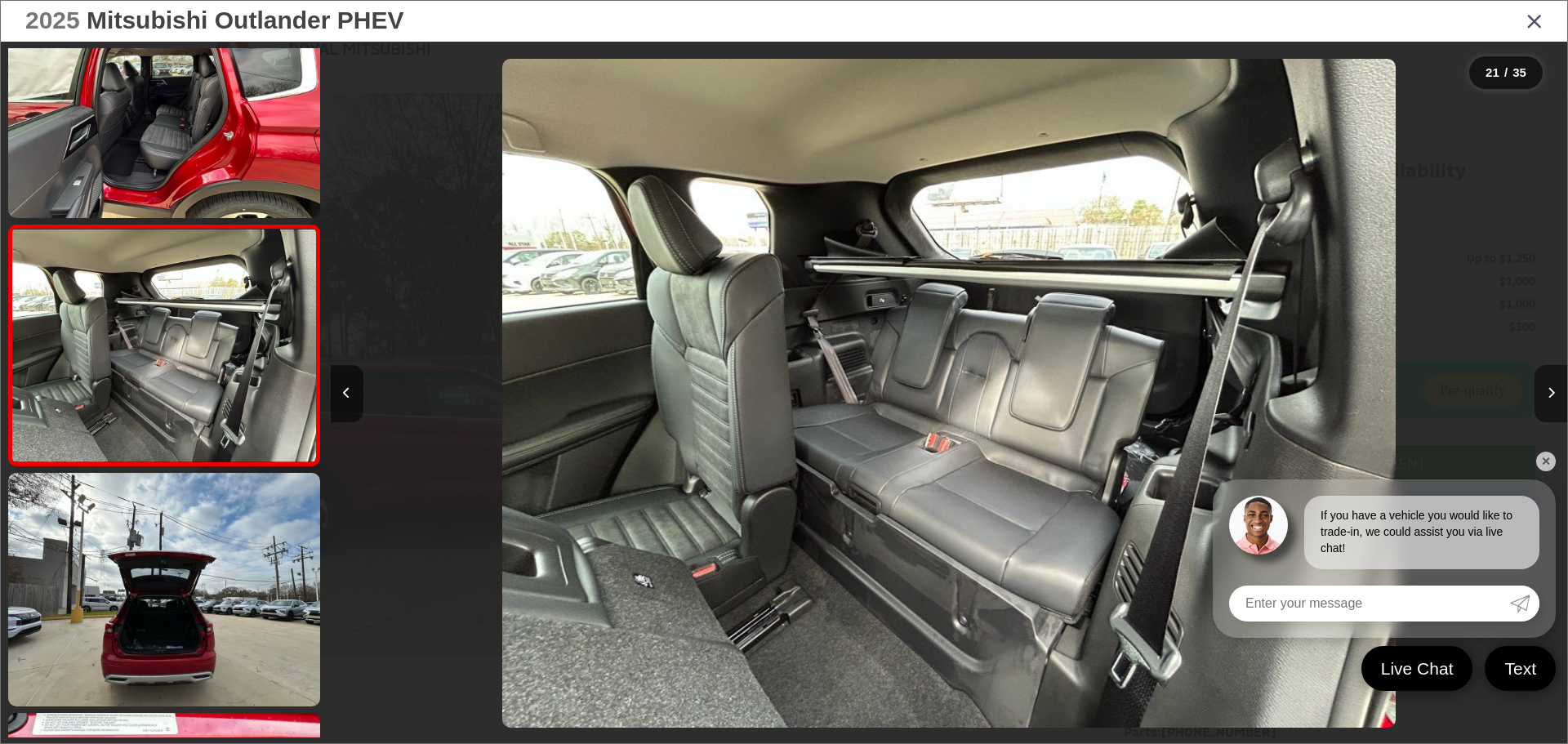
click at [769, 388] on button "Next image" at bounding box center [1551, 393] width 33 height 57
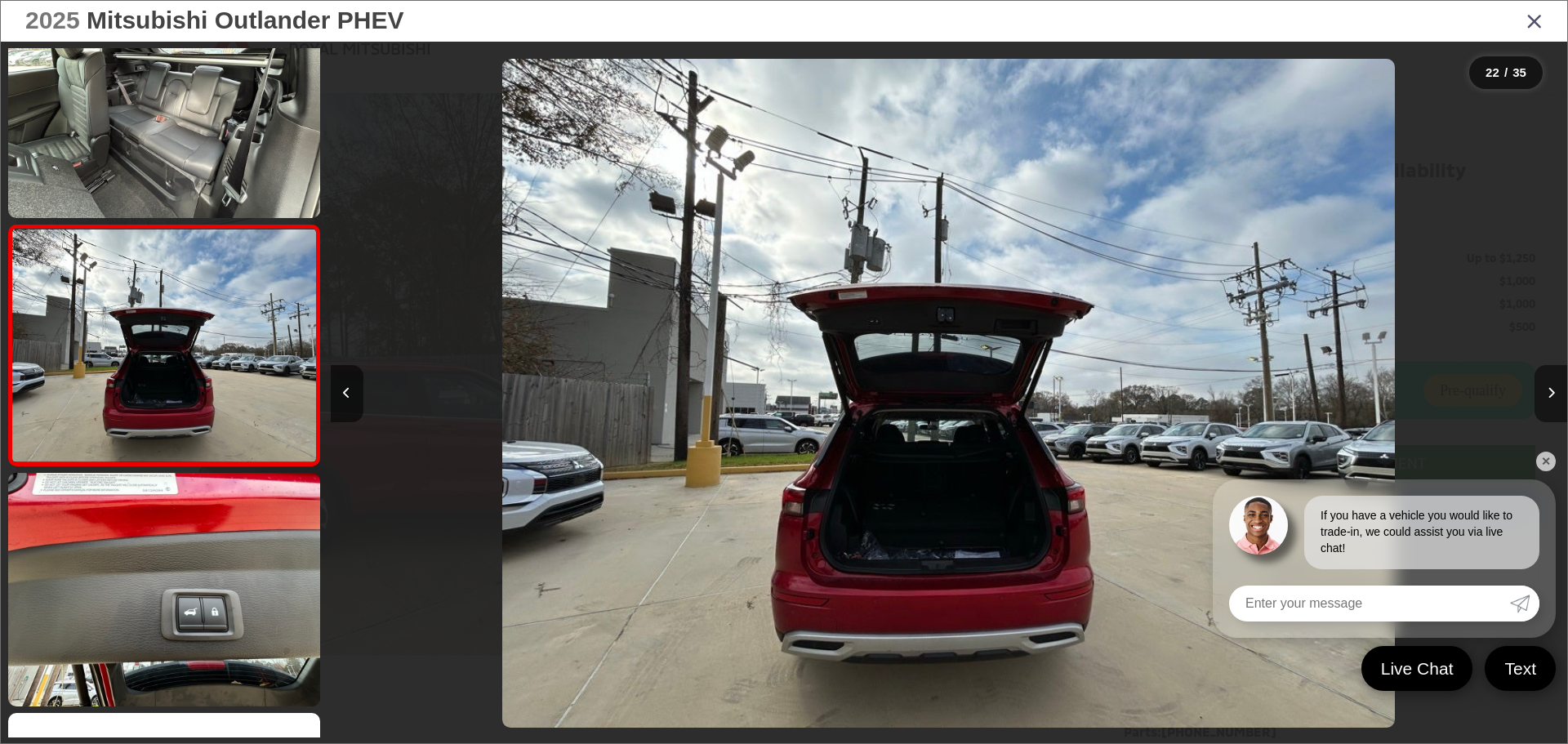
click at [769, 388] on button "Next image" at bounding box center [1551, 393] width 33 height 57
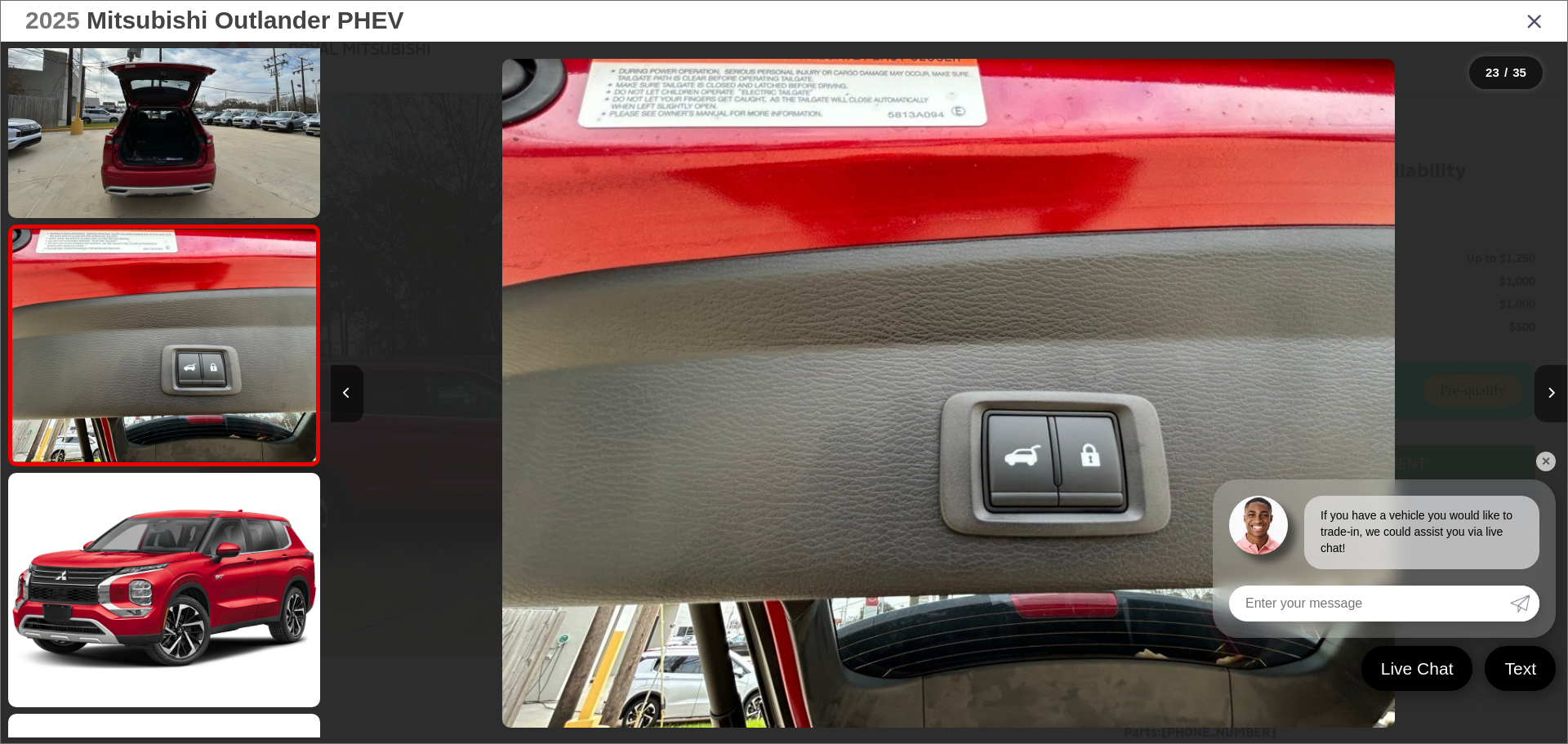
click at [769, 388] on button "Next image" at bounding box center [1551, 393] width 33 height 57
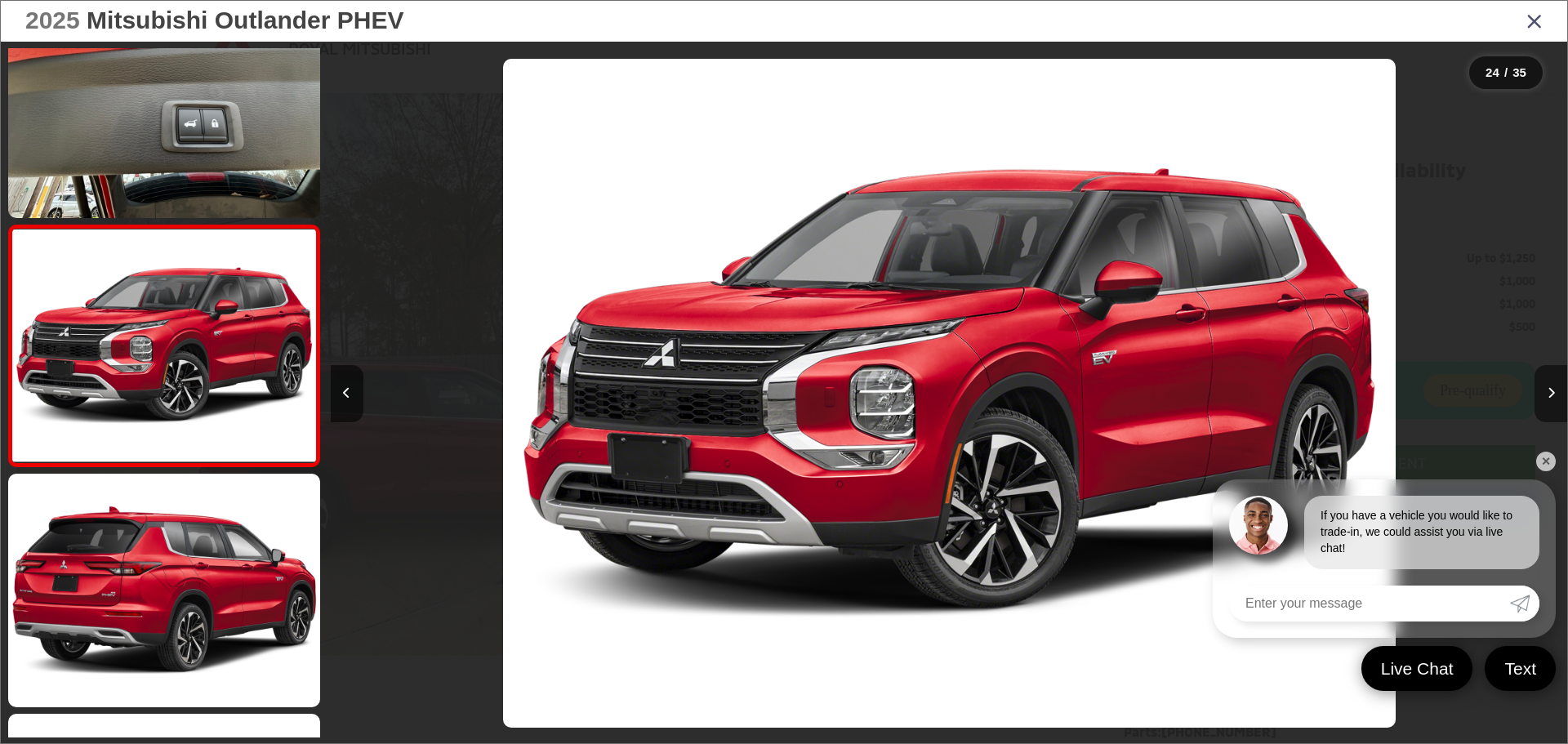
click at [769, 388] on button "Next image" at bounding box center [1551, 393] width 33 height 57
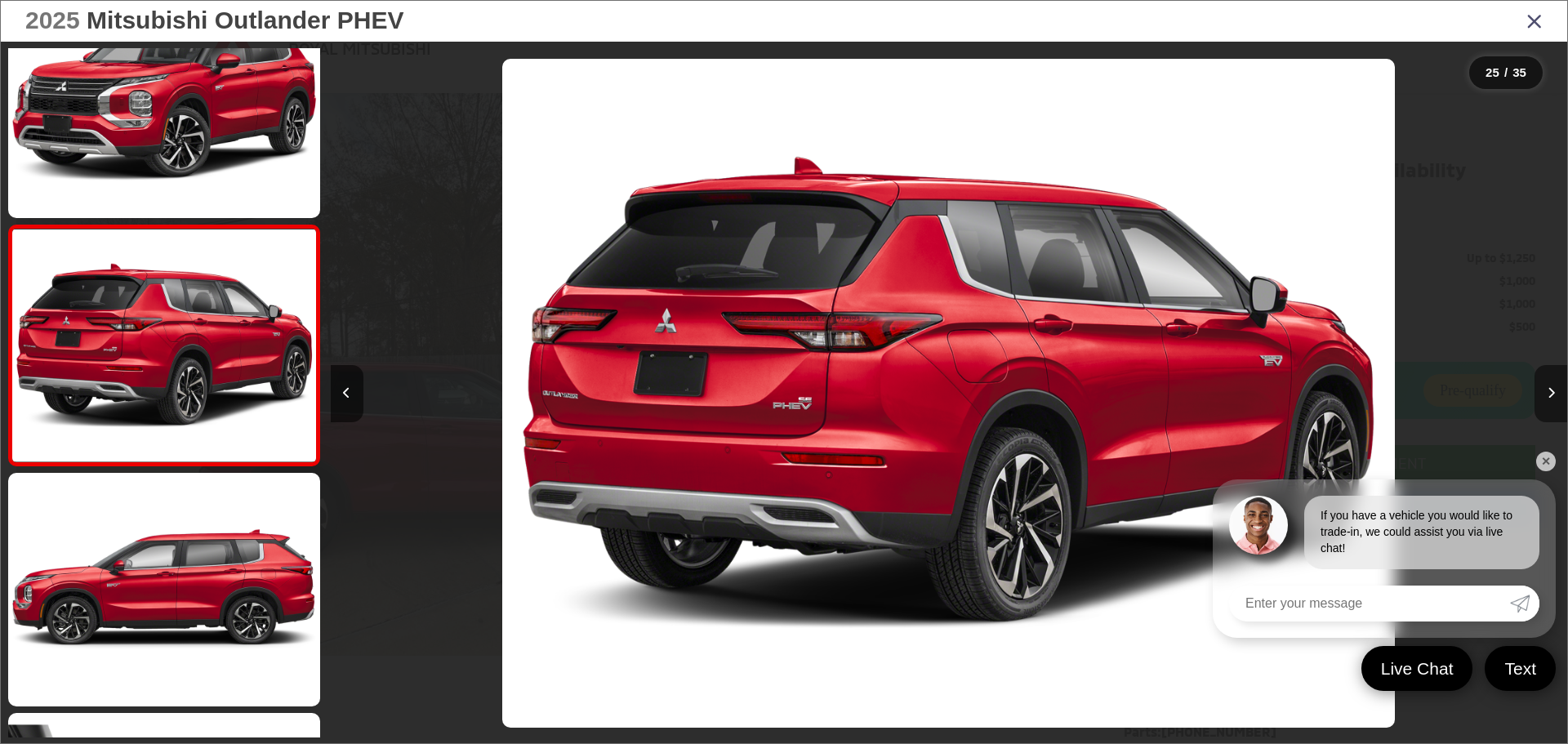
click at [769, 388] on button "Next image" at bounding box center [1551, 393] width 33 height 57
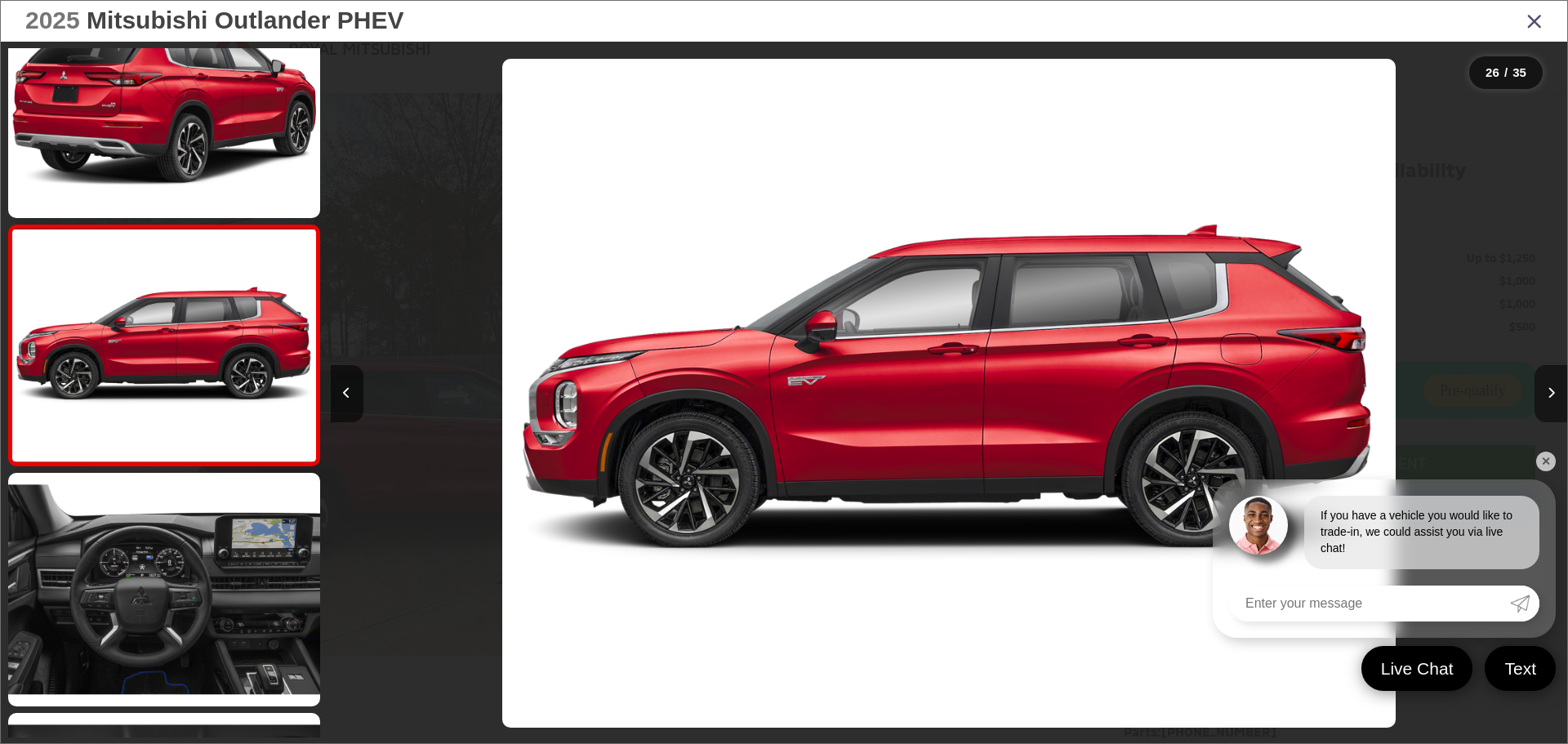
click at [769, 388] on button "Next image" at bounding box center [1551, 393] width 33 height 57
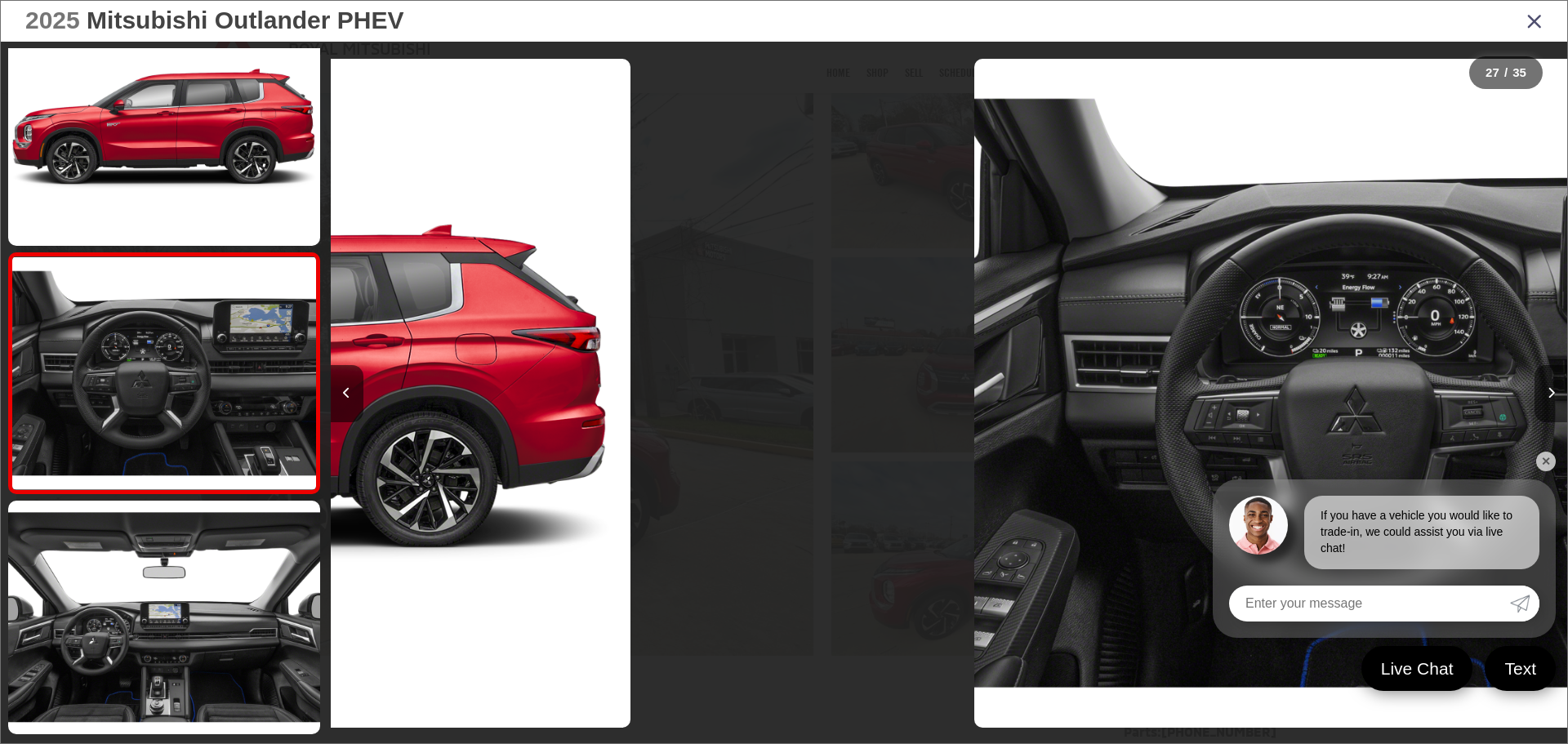
click at [769, 388] on button "Next image" at bounding box center [1551, 393] width 33 height 57
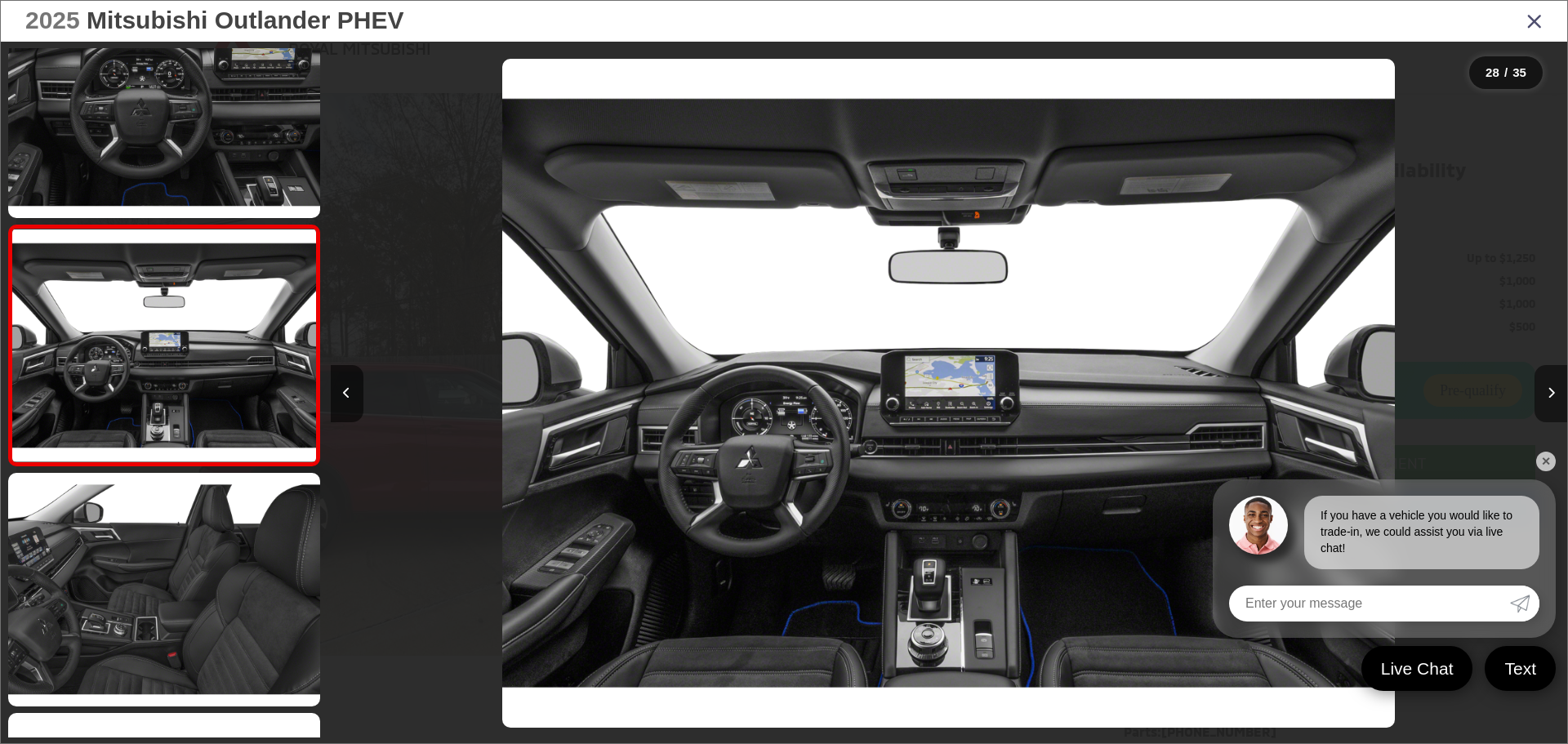
click at [769, 402] on button "Next image" at bounding box center [1551, 393] width 33 height 57
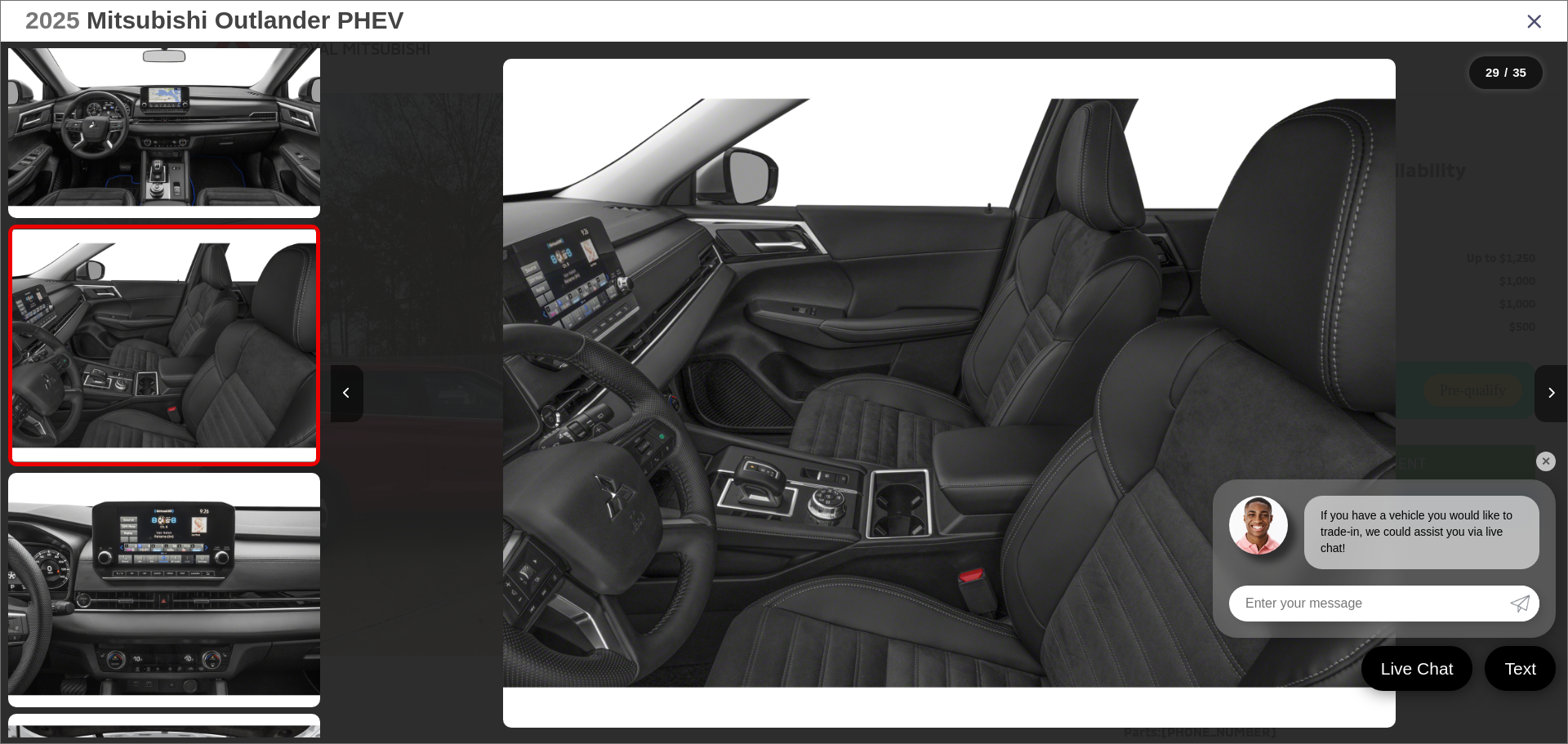
click at [769, 402] on button "Next image" at bounding box center [1551, 393] width 33 height 57
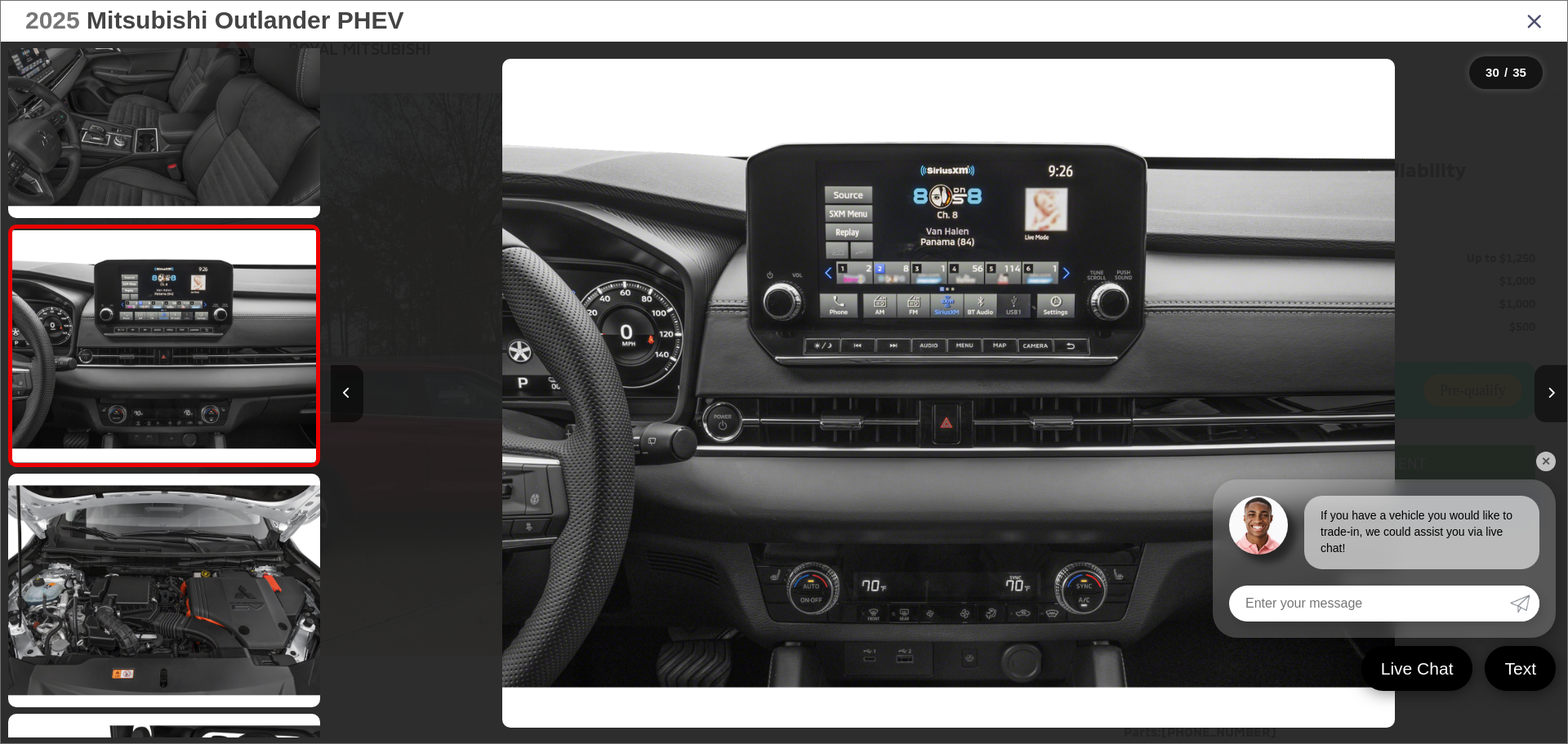
click at [769, 402] on button "Next image" at bounding box center [1551, 393] width 33 height 57
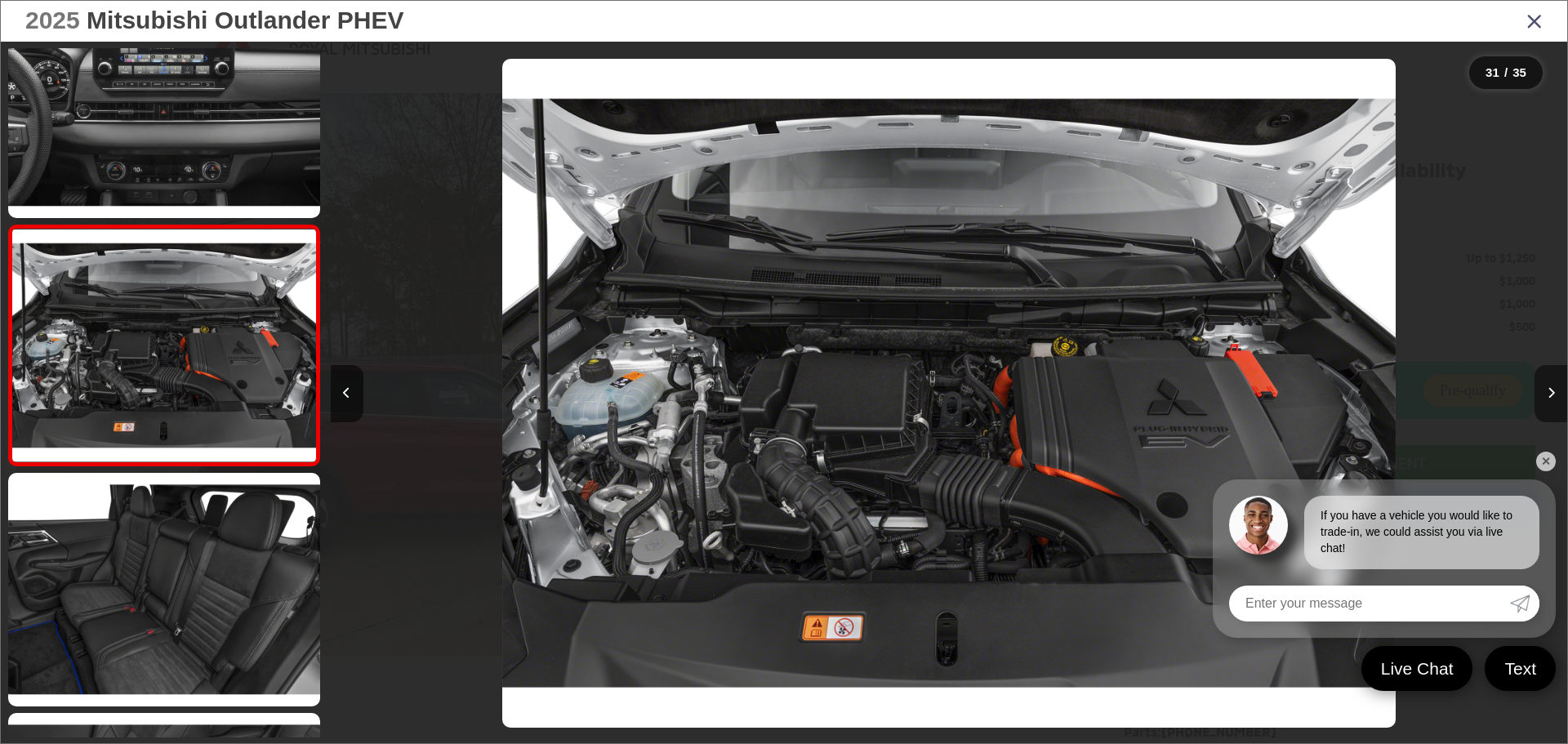
click at [769, 402] on button "Next image" at bounding box center [1551, 393] width 33 height 57
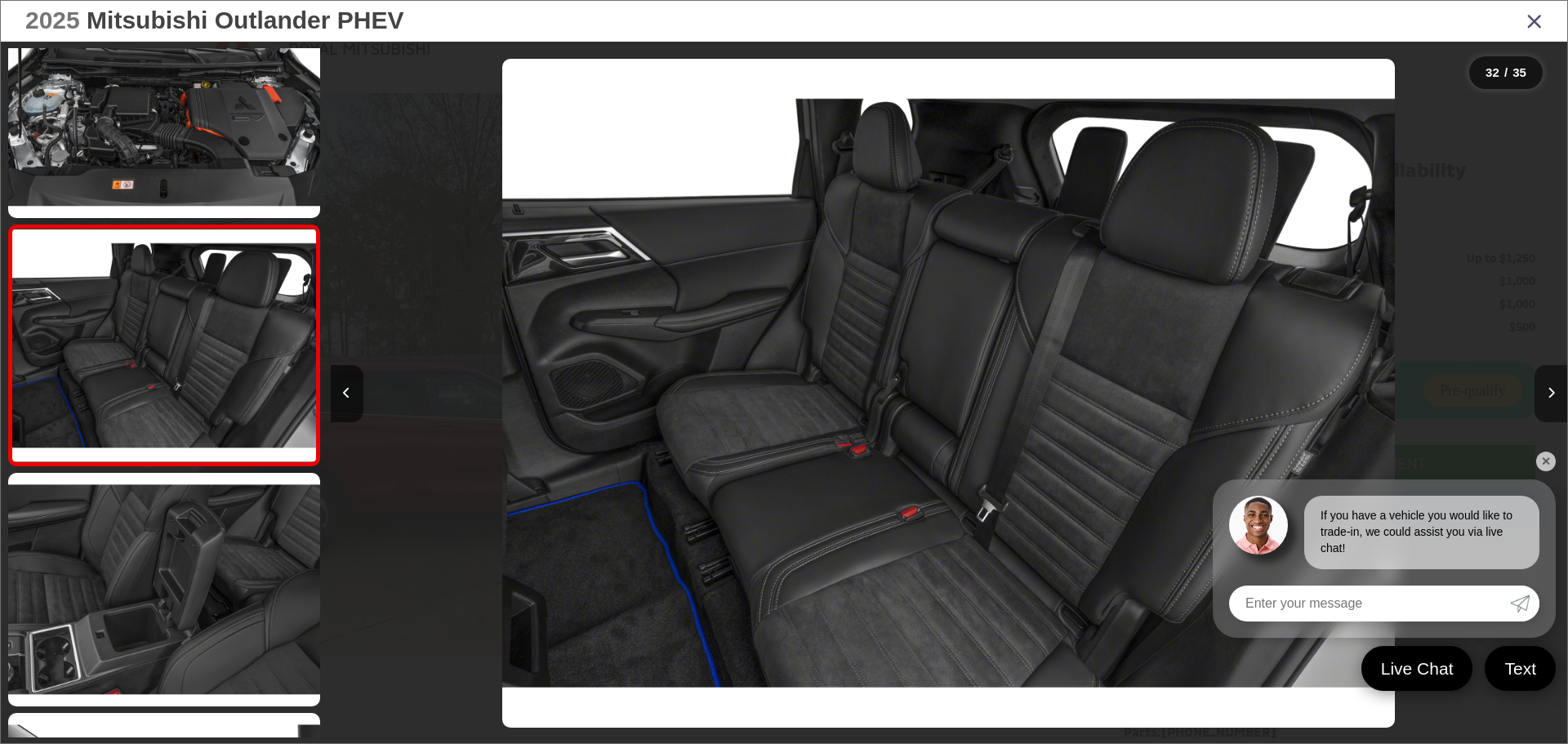
click at [769, 402] on button "Next image" at bounding box center [1551, 393] width 33 height 57
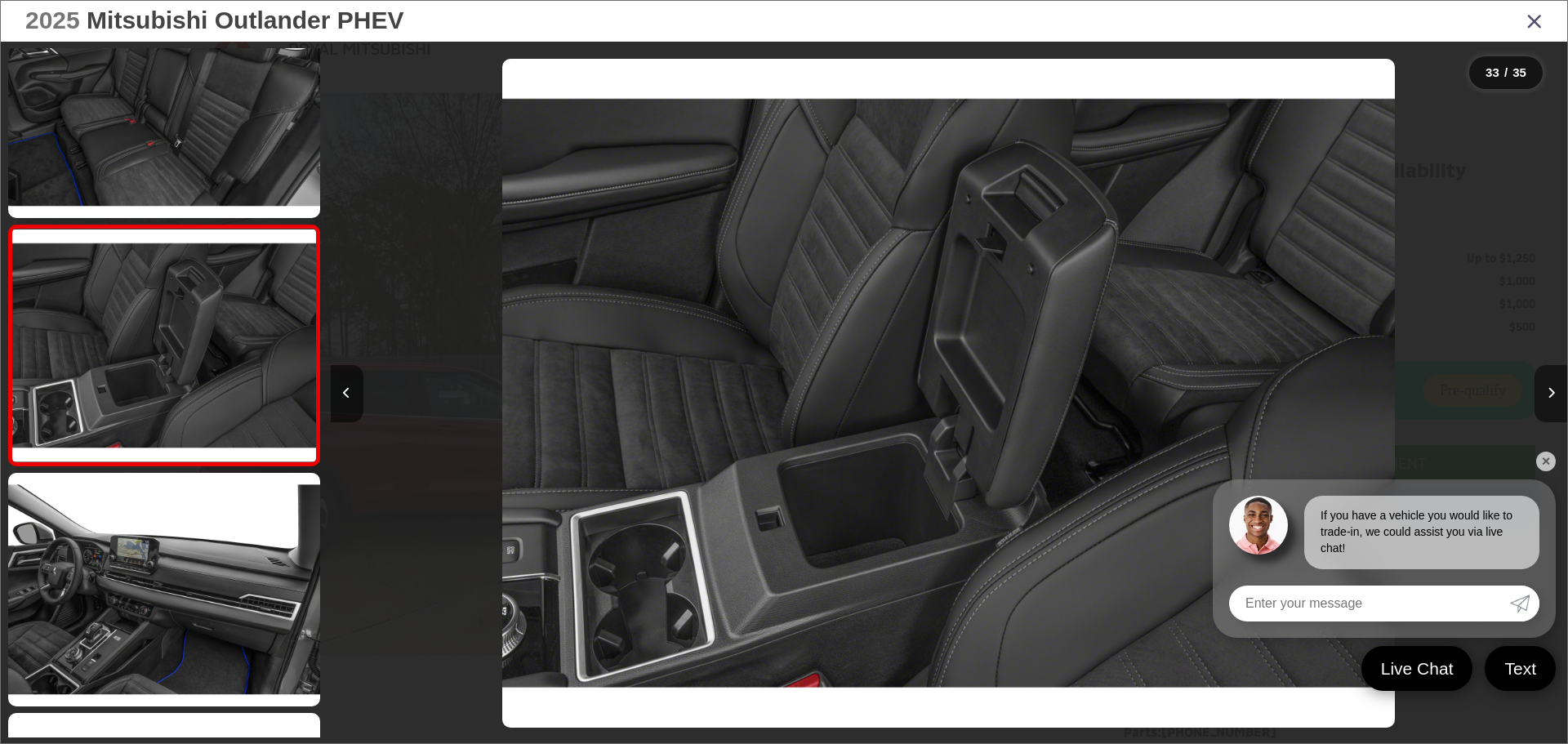
click at [769, 402] on button "Next image" at bounding box center [1551, 393] width 33 height 57
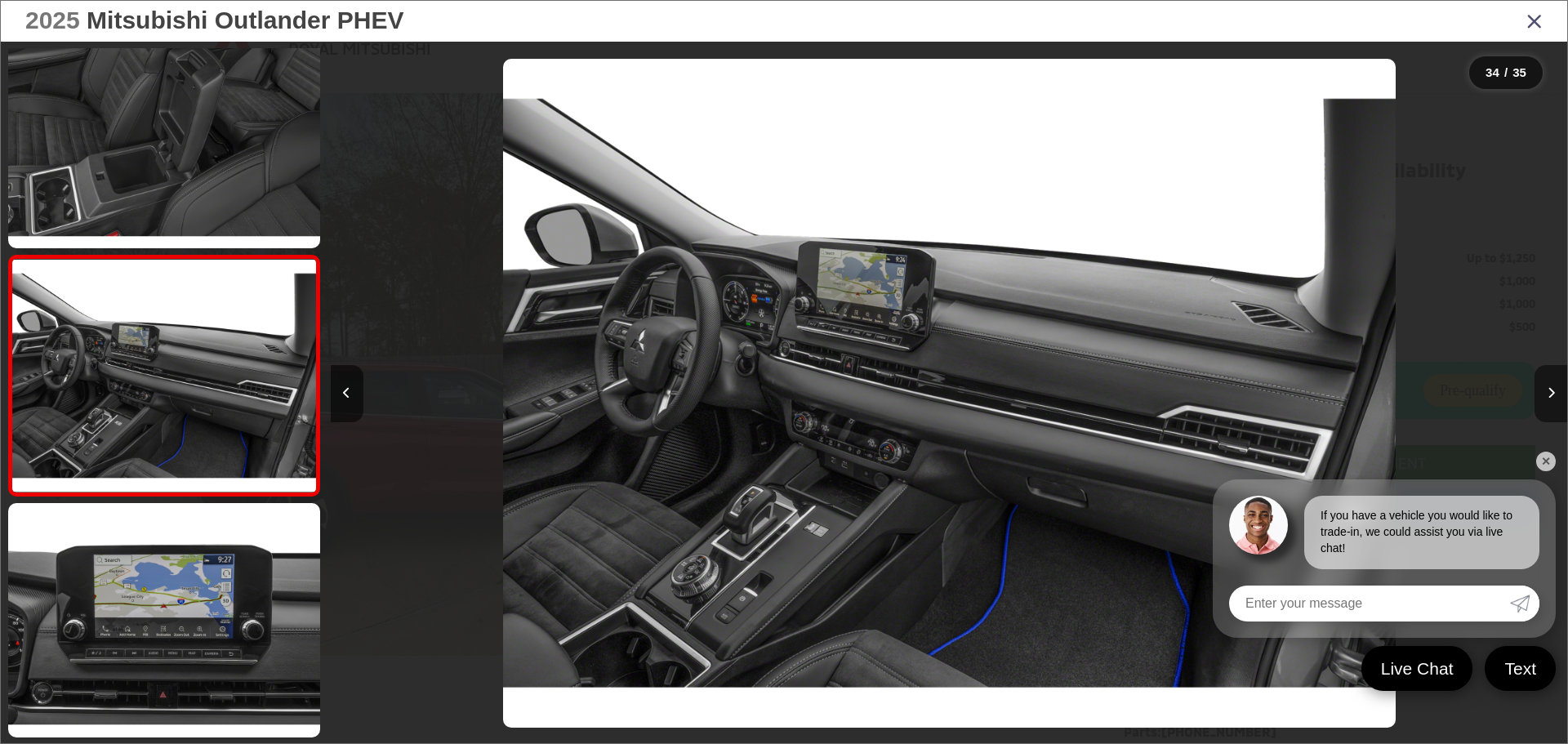
click at [769, 402] on button "Next image" at bounding box center [1551, 393] width 33 height 57
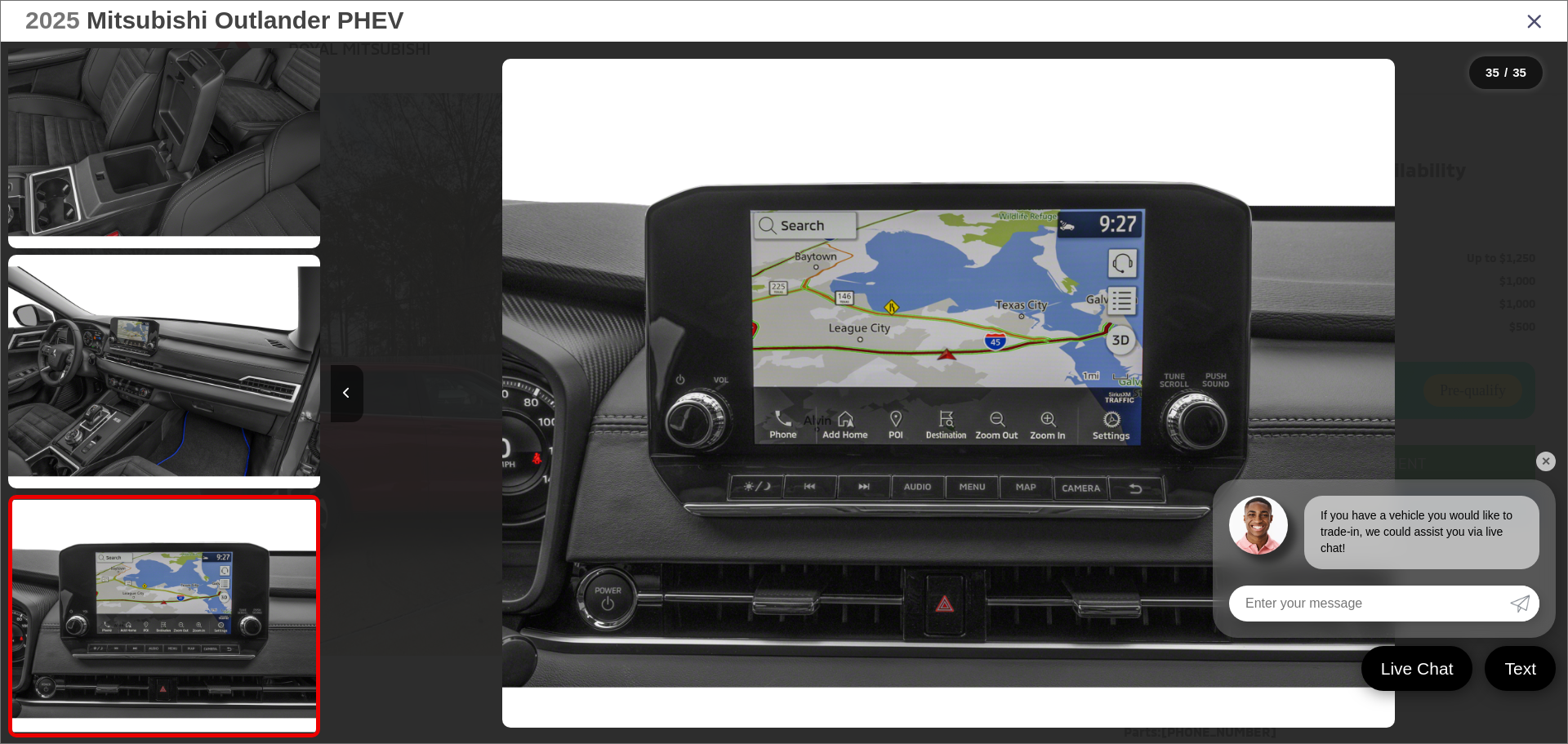
click at [769, 23] on icon "Close gallery" at bounding box center [1534, 20] width 16 height 22
